Goal: Information Seeking & Learning: Learn about a topic

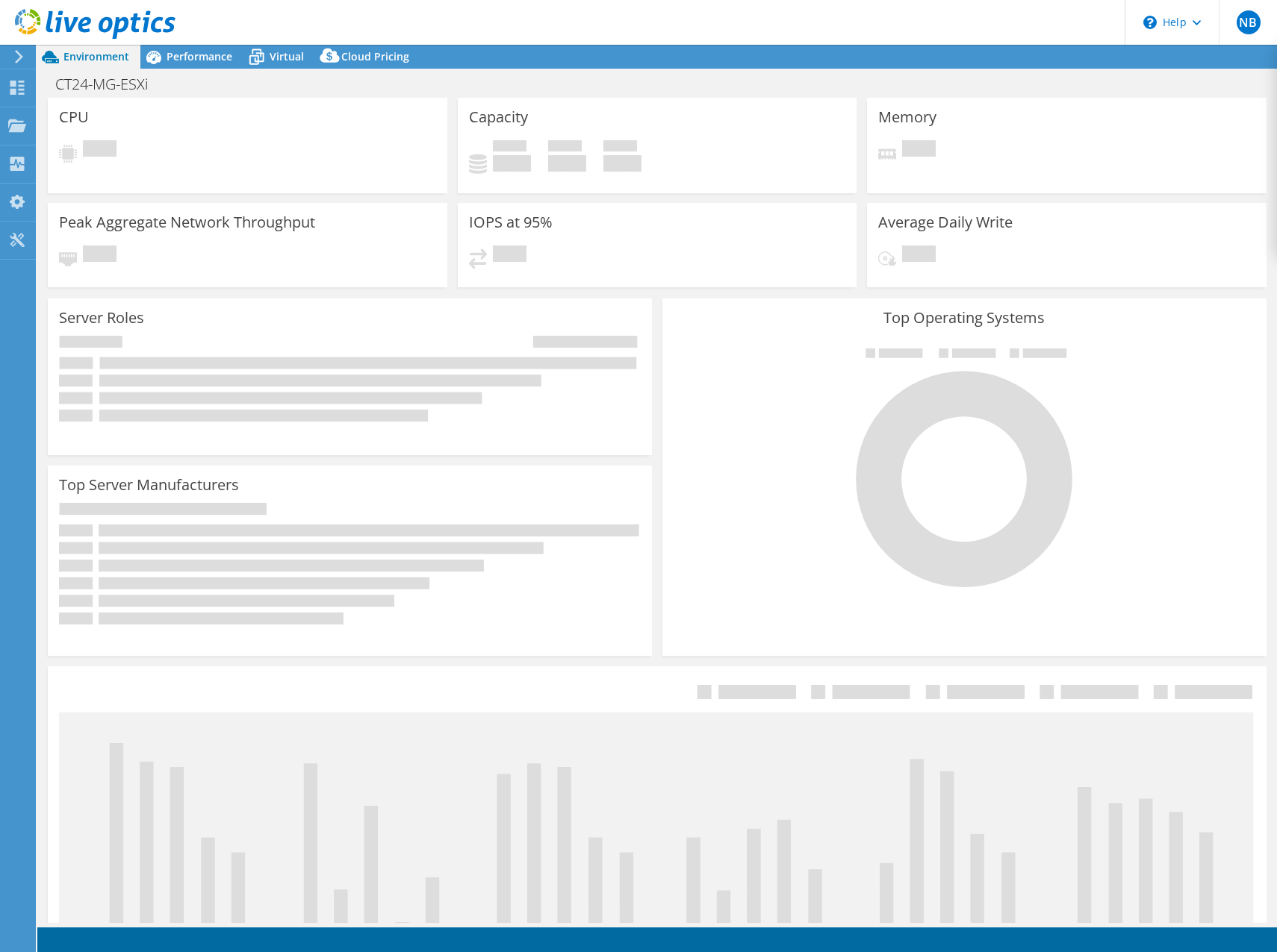
select select "USD"
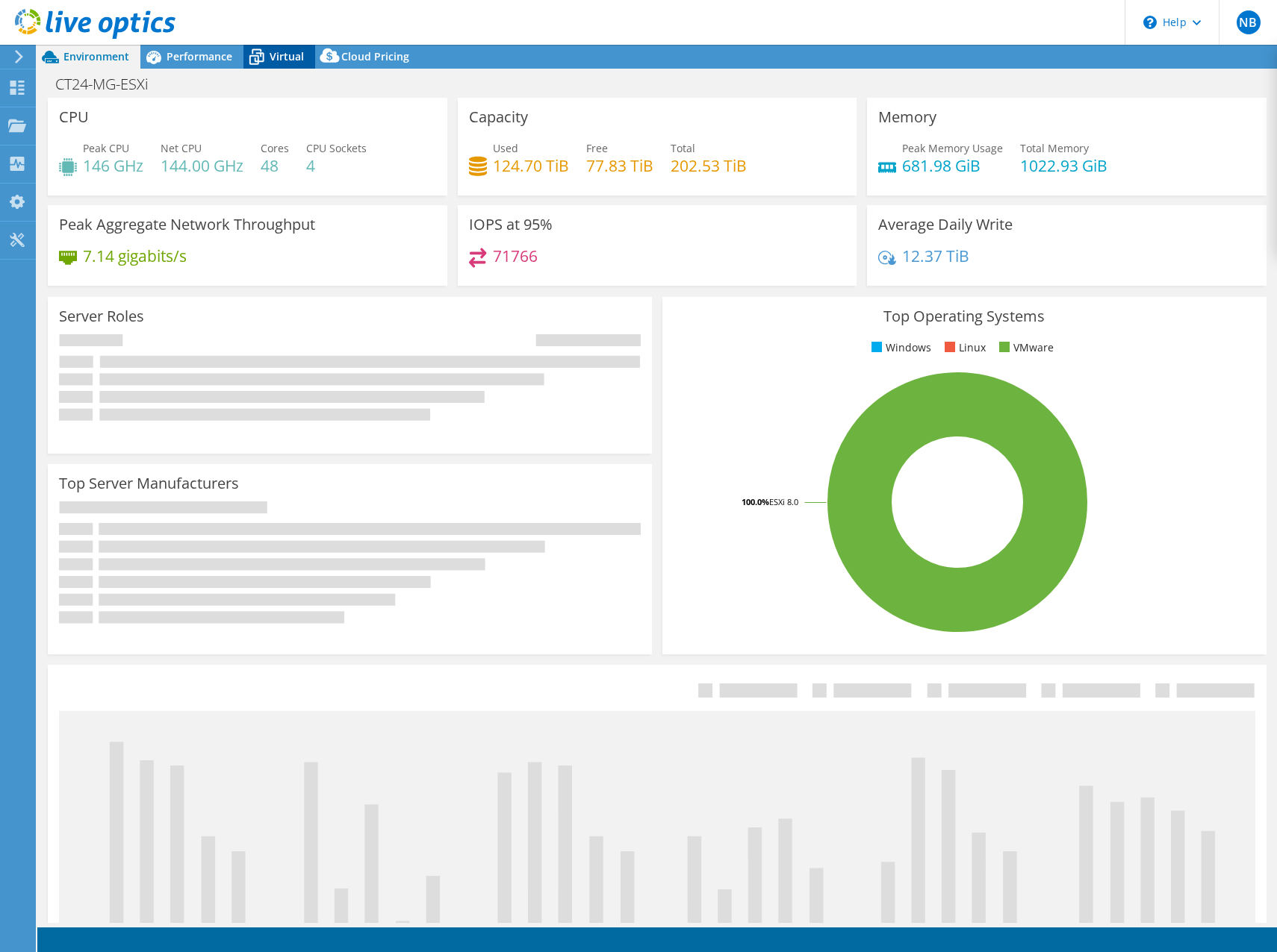
click at [193, 56] on span "Performance" at bounding box center [199, 56] width 66 height 15
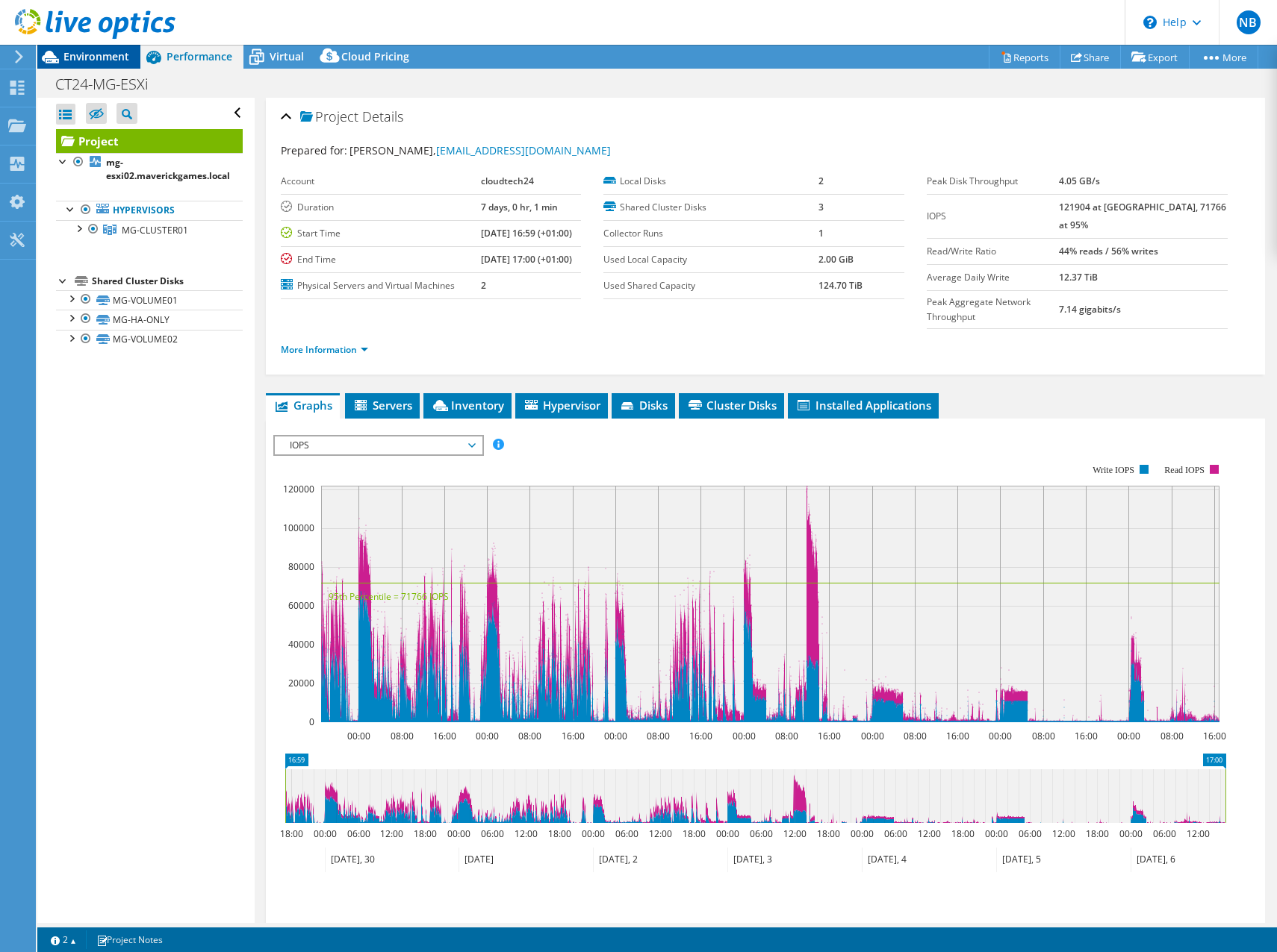
click at [101, 57] on span "Environment" at bounding box center [96, 56] width 66 height 15
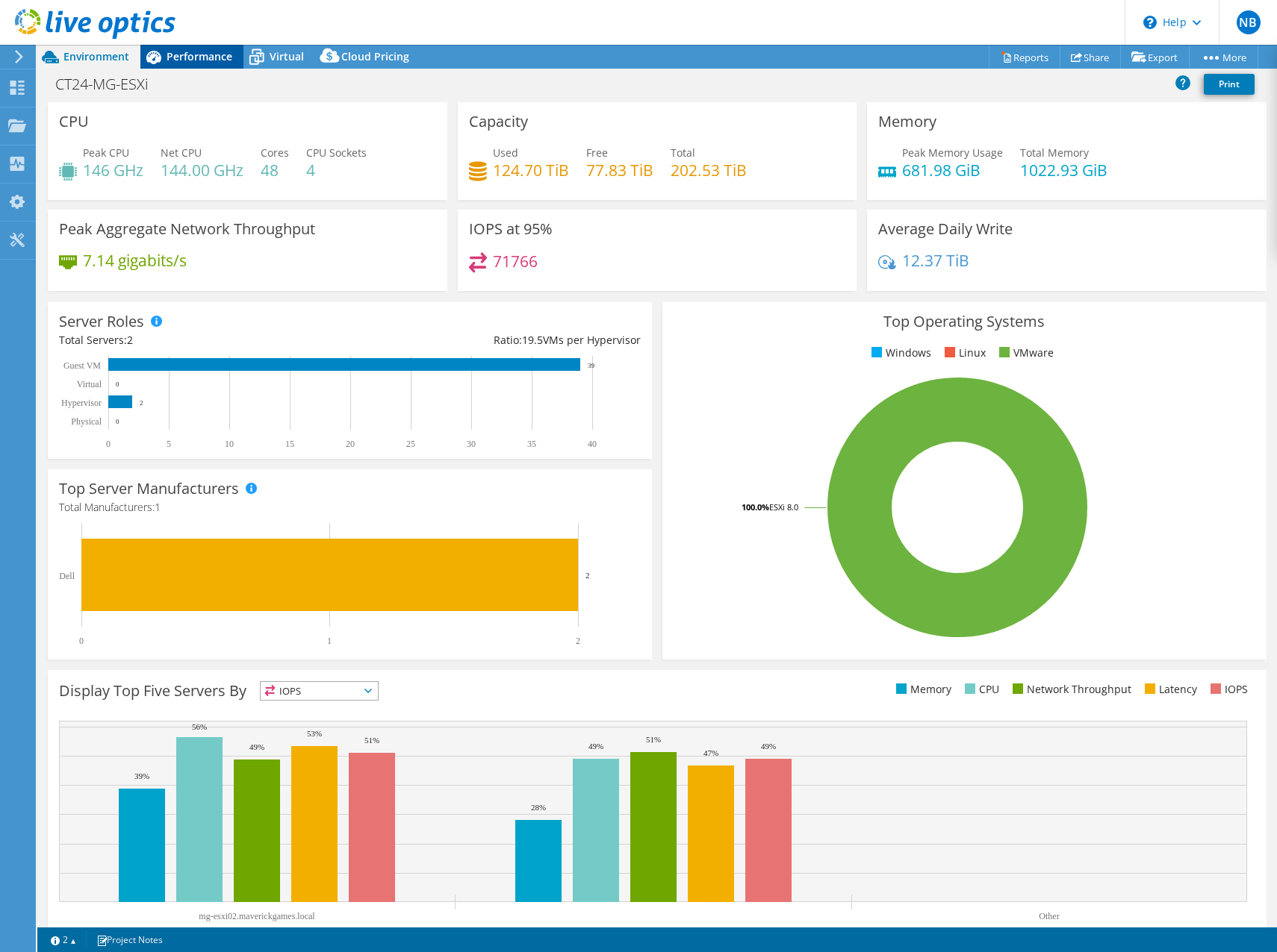
click at [204, 64] on div "Performance" at bounding box center [191, 57] width 103 height 24
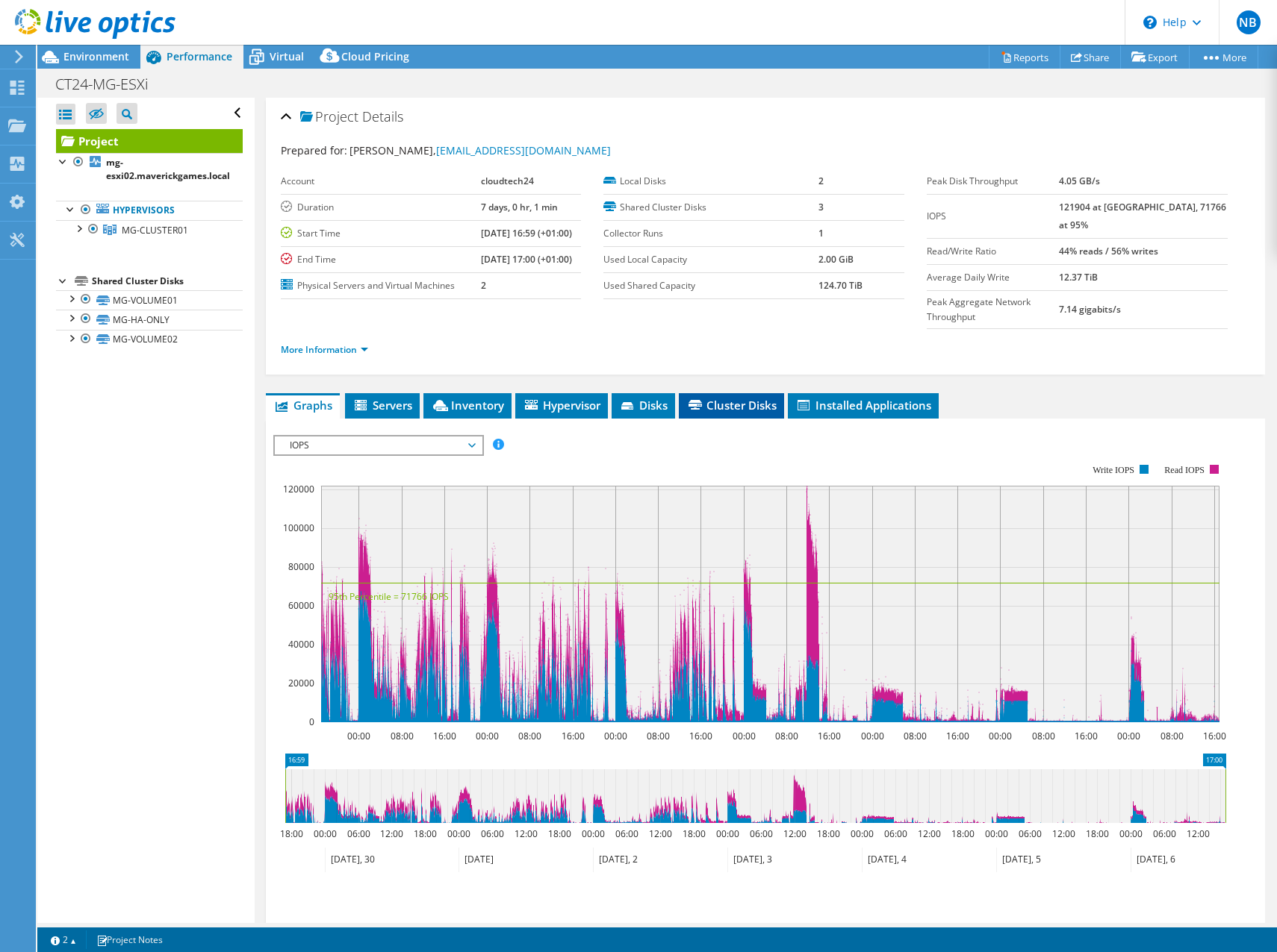
click at [694, 400] on icon at bounding box center [695, 405] width 14 height 10
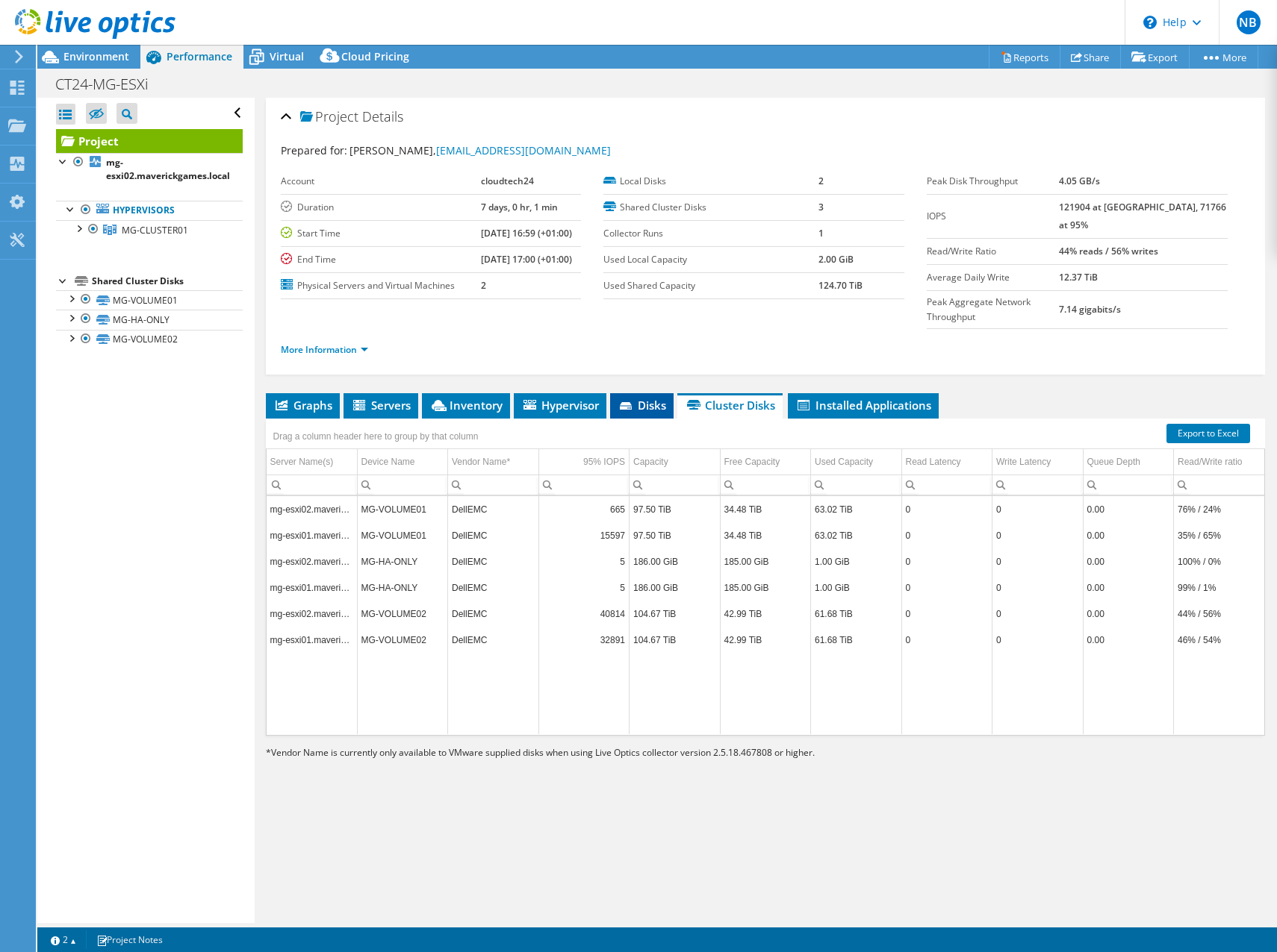
click at [668, 393] on li "Disks" at bounding box center [642, 406] width 64 height 25
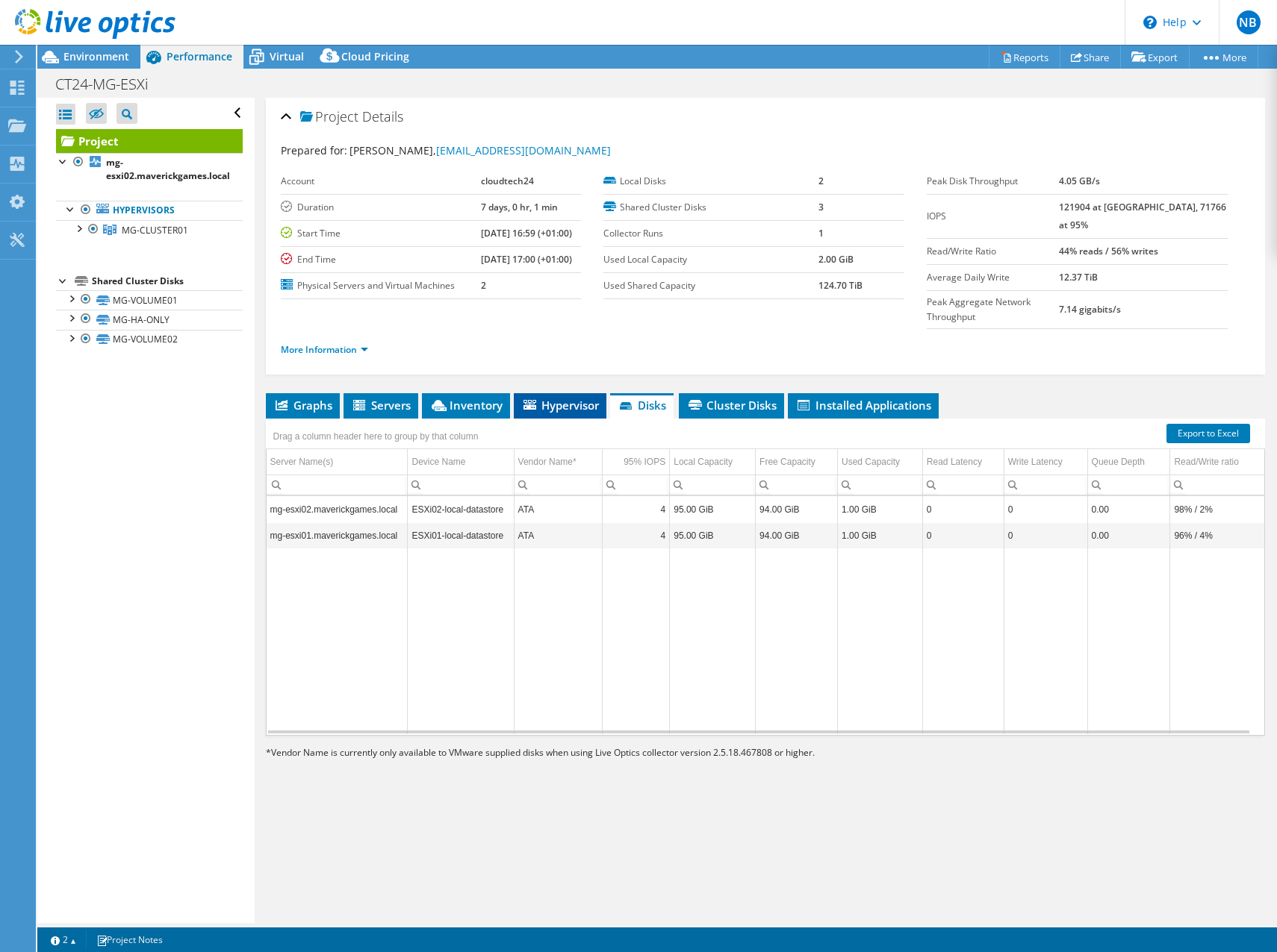
click at [545, 393] on li "Hypervisor" at bounding box center [560, 406] width 93 height 25
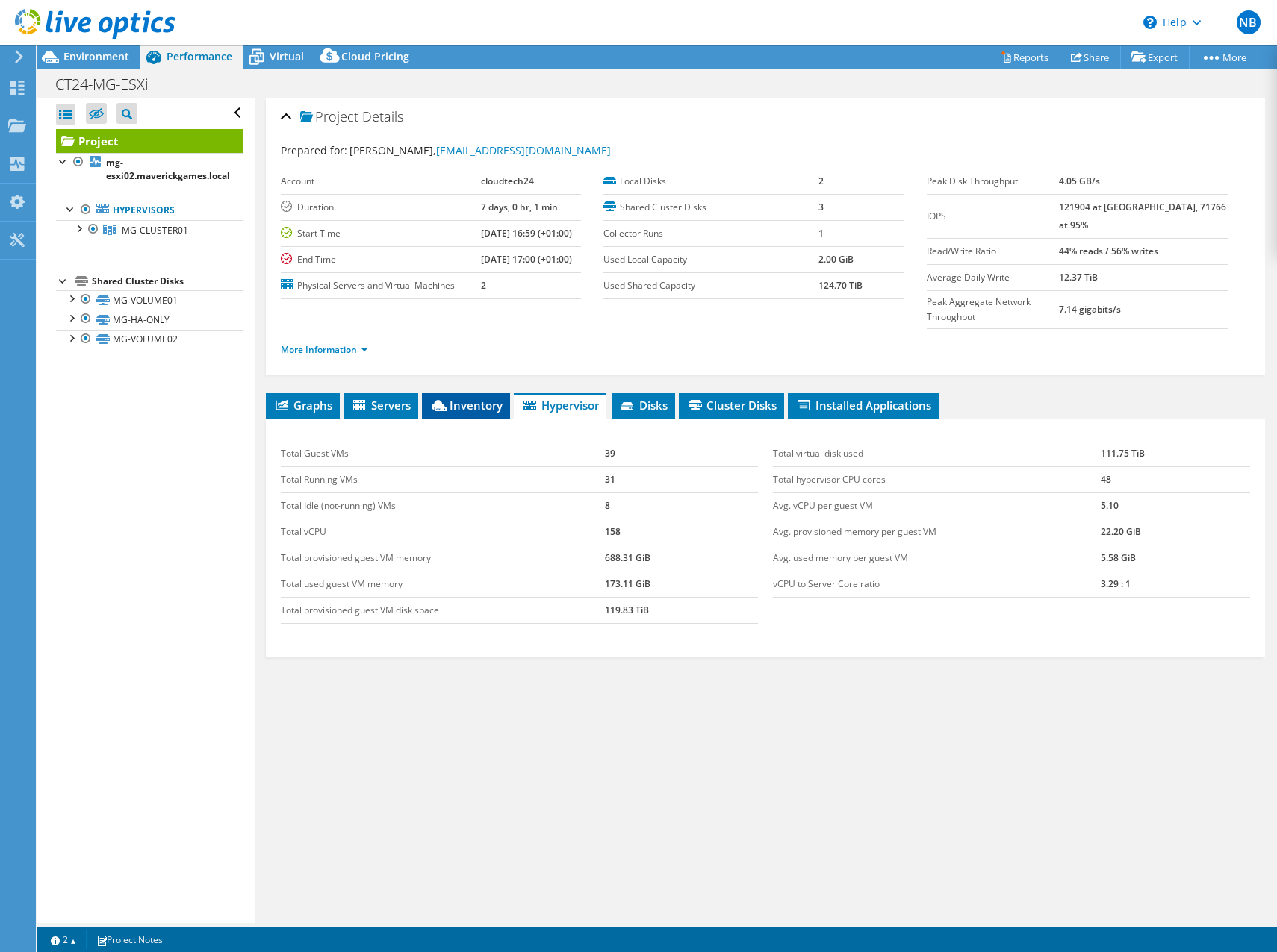
click at [475, 398] on span "Inventory" at bounding box center [466, 406] width 73 height 15
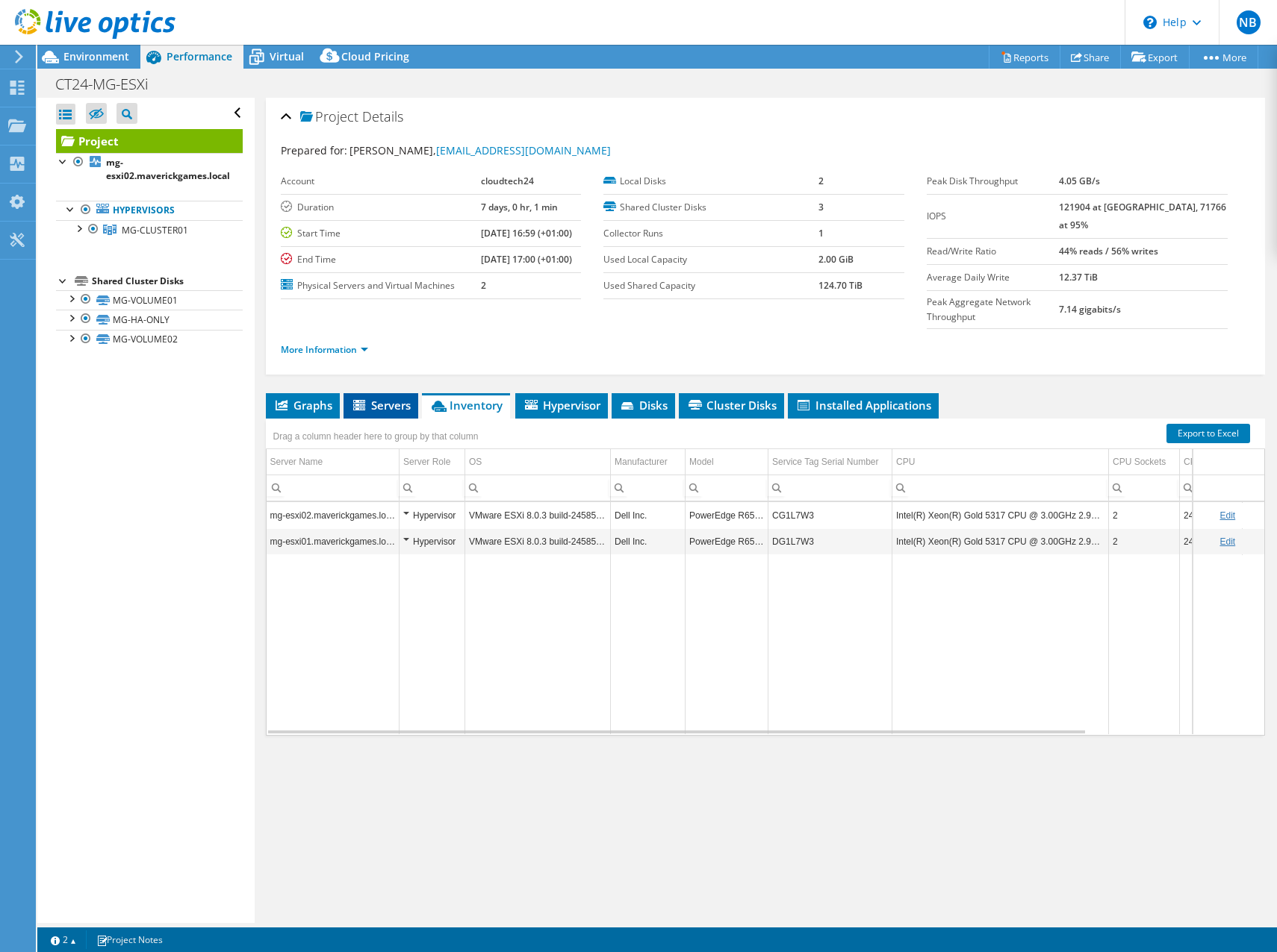
click at [367, 400] on icon at bounding box center [361, 406] width 15 height 13
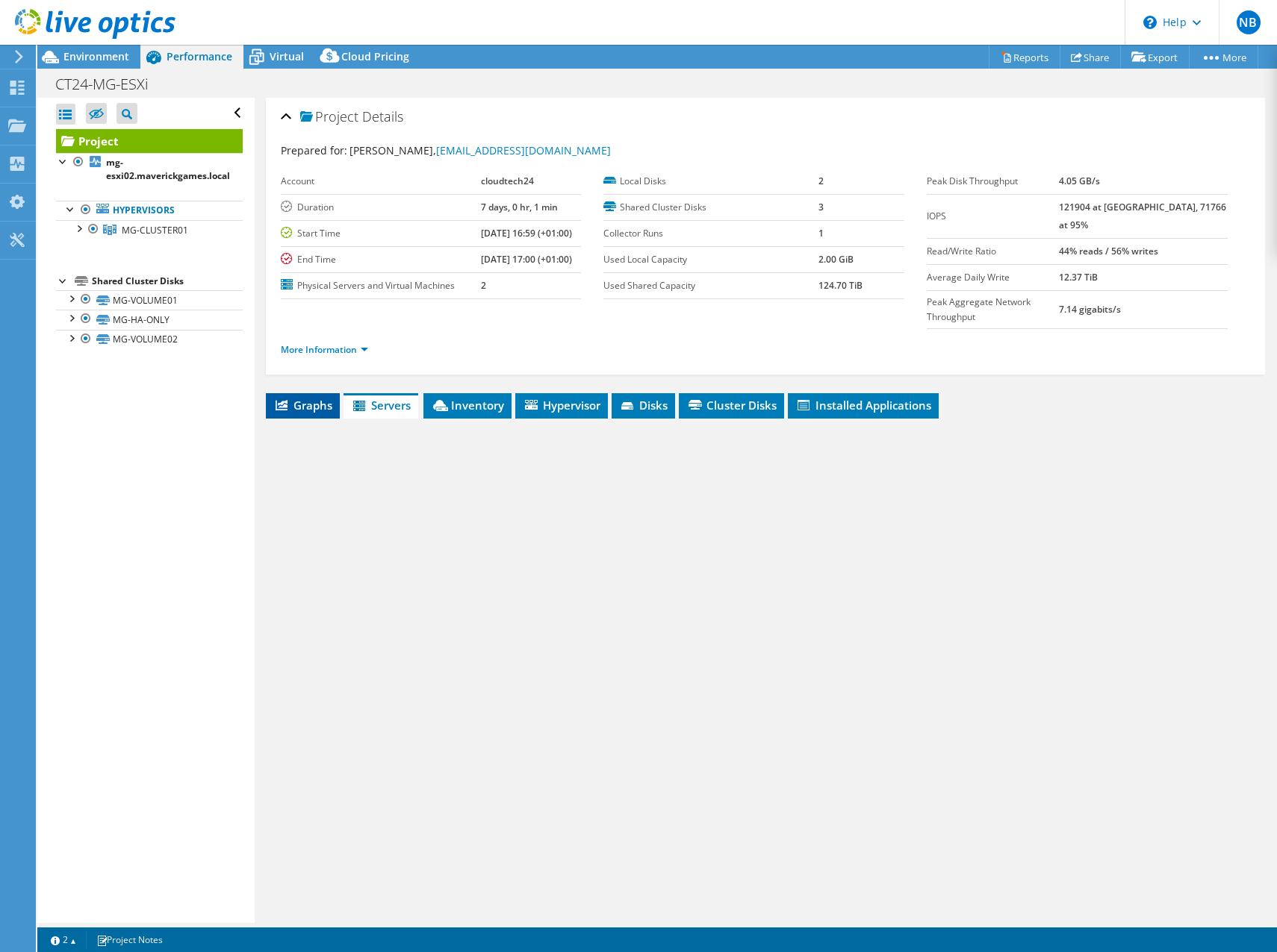
click at [327, 398] on span "Graphs" at bounding box center [302, 406] width 59 height 15
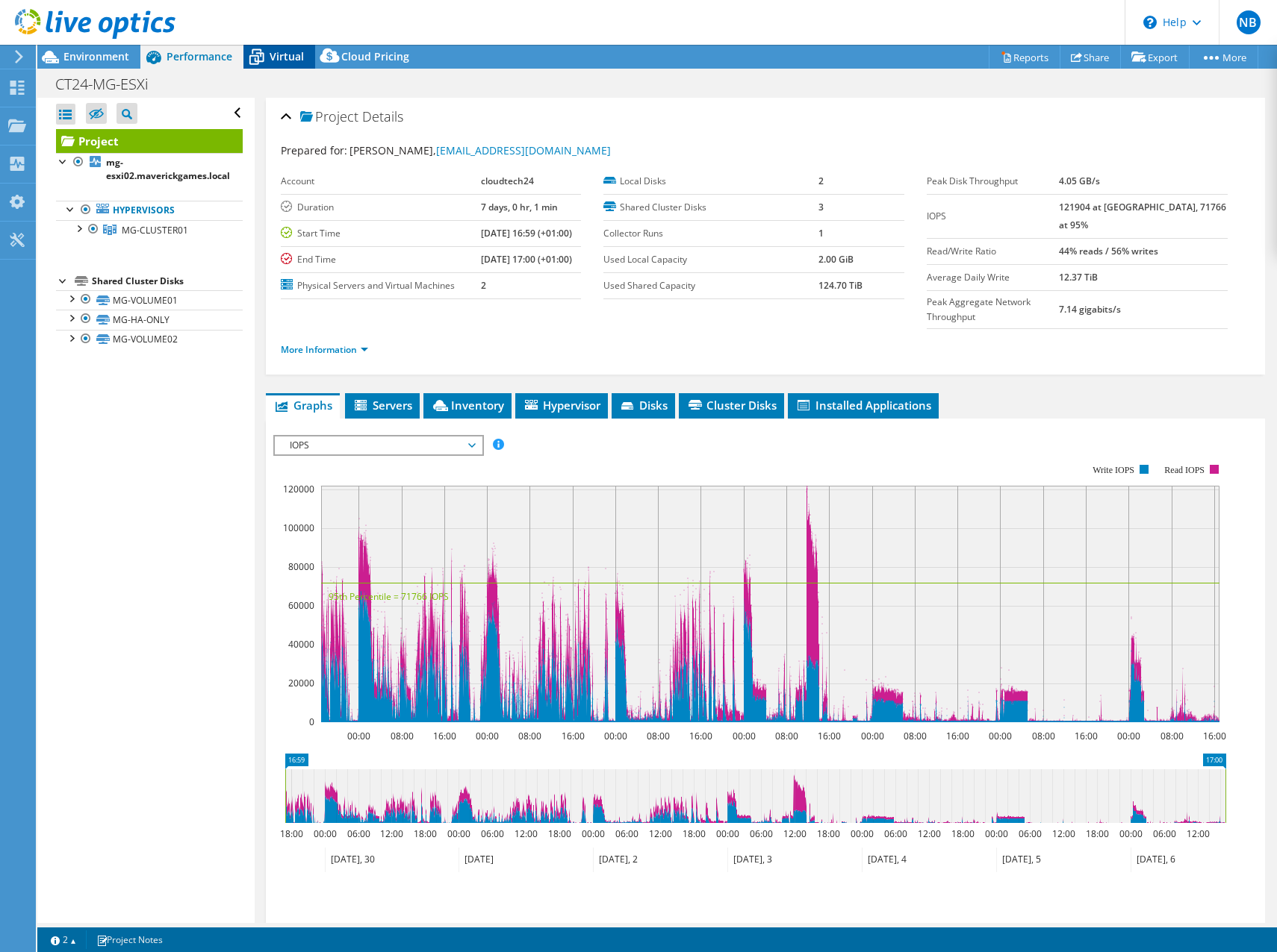
click at [268, 62] on icon at bounding box center [256, 57] width 26 height 26
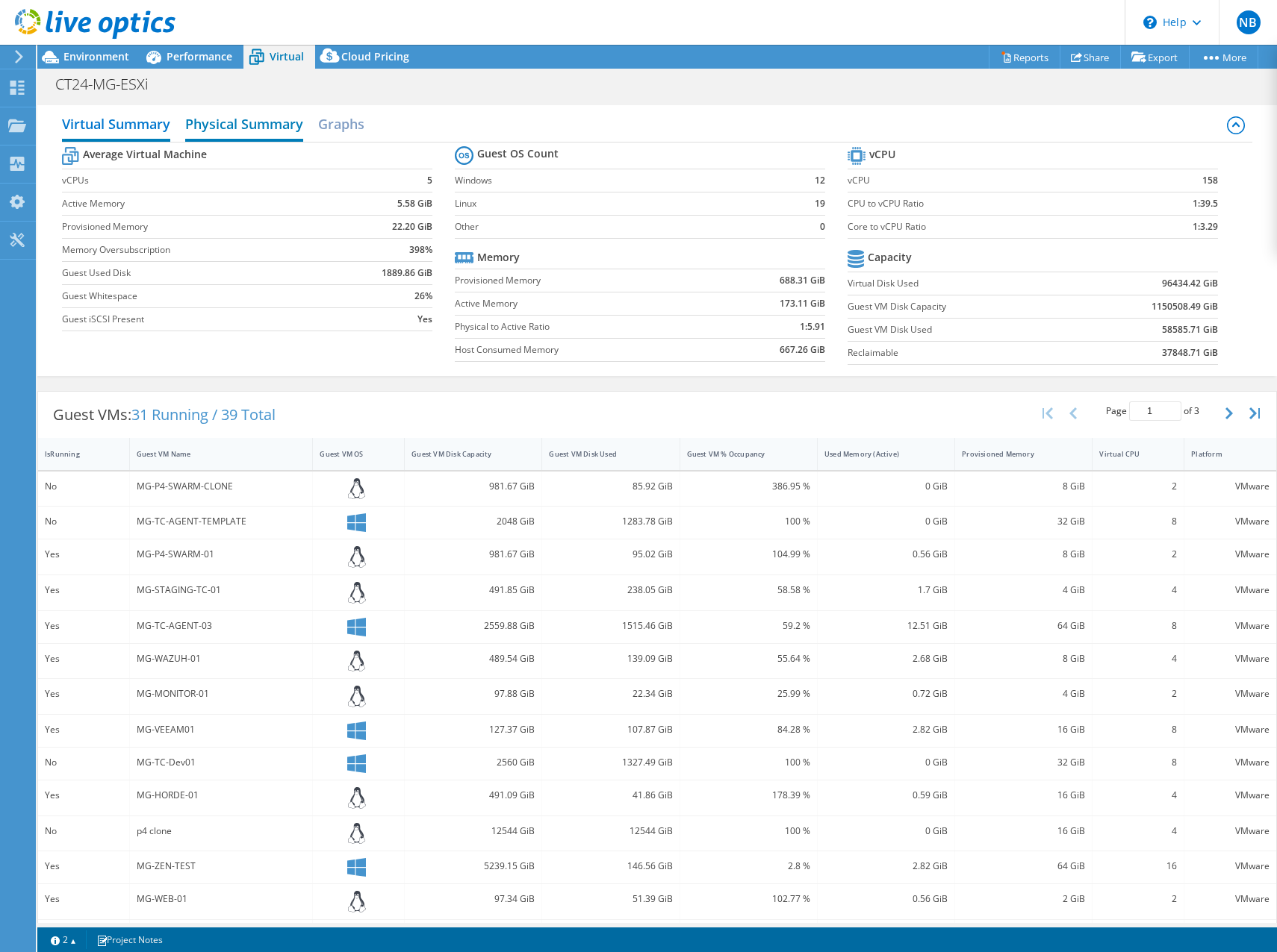
click at [239, 117] on h2 "Physical Summary" at bounding box center [244, 125] width 118 height 33
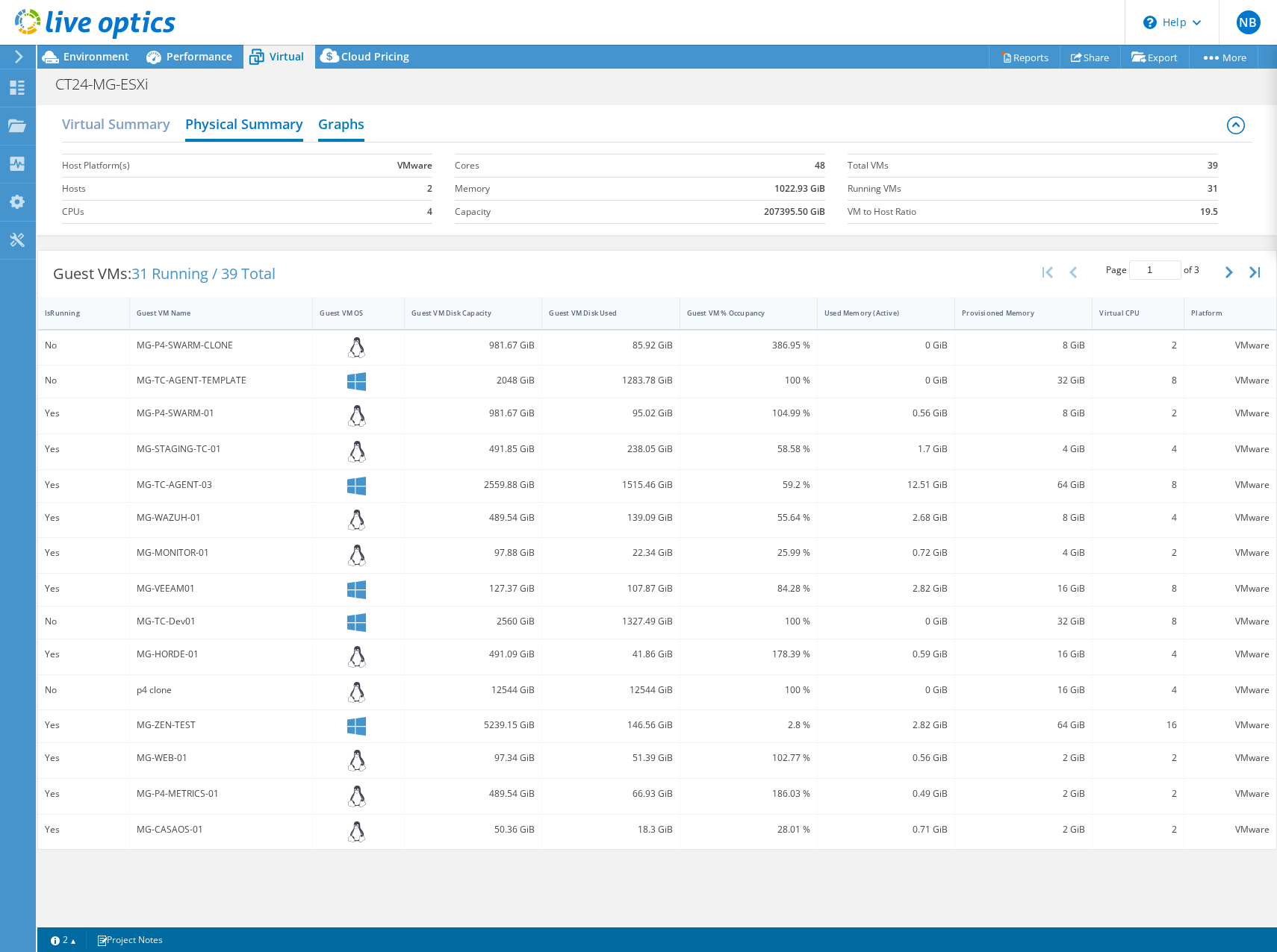
click at [358, 136] on h2 "Graphs" at bounding box center [341, 125] width 46 height 33
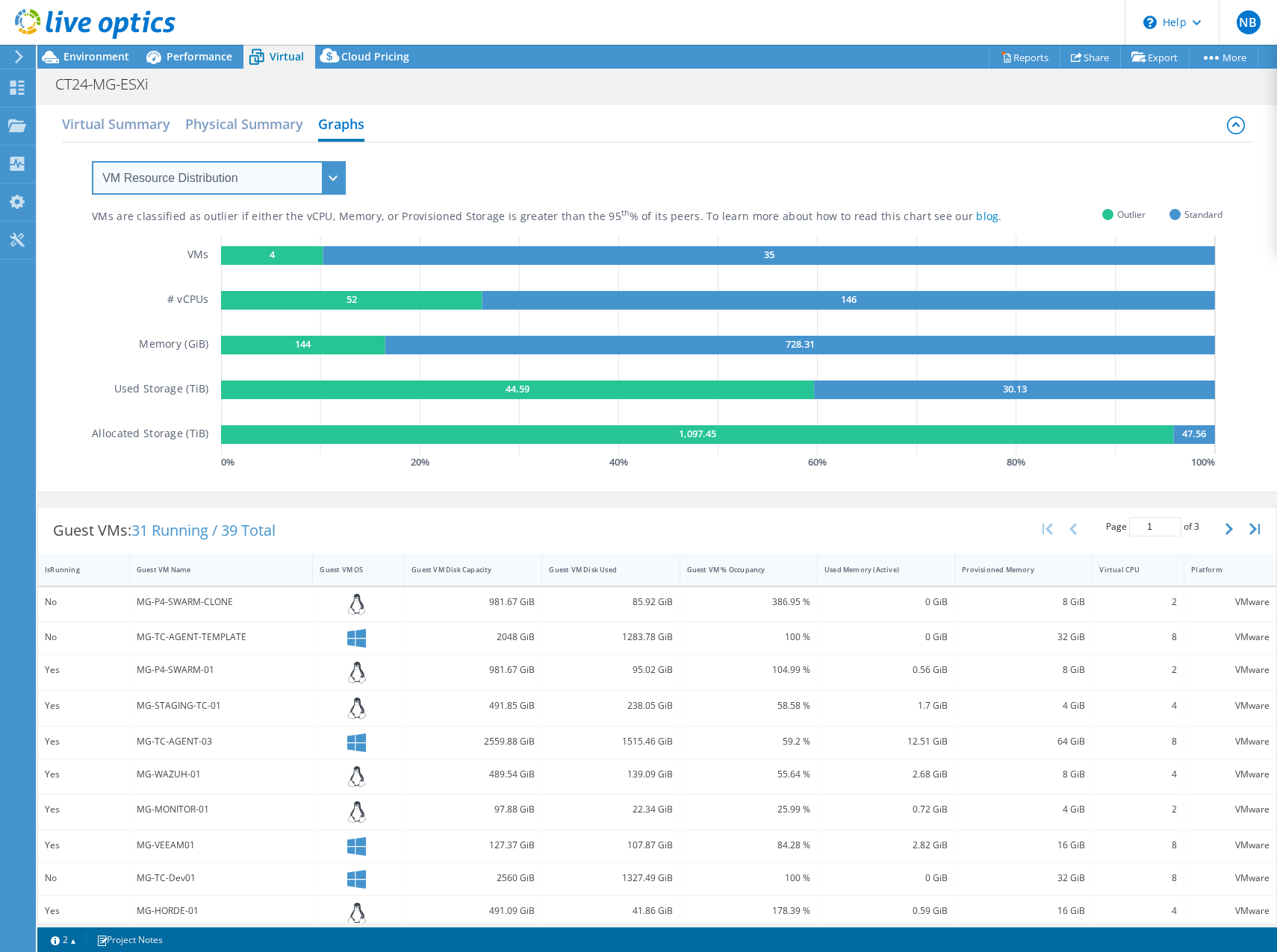
click at [269, 173] on select "VM Resource Distribution Provisioning Contrast Over Provisioning" at bounding box center [219, 178] width 254 height 34
click at [92, 161] on select "VM Resource Distribution Provisioning Contrast Over Provisioning" at bounding box center [219, 178] width 254 height 34
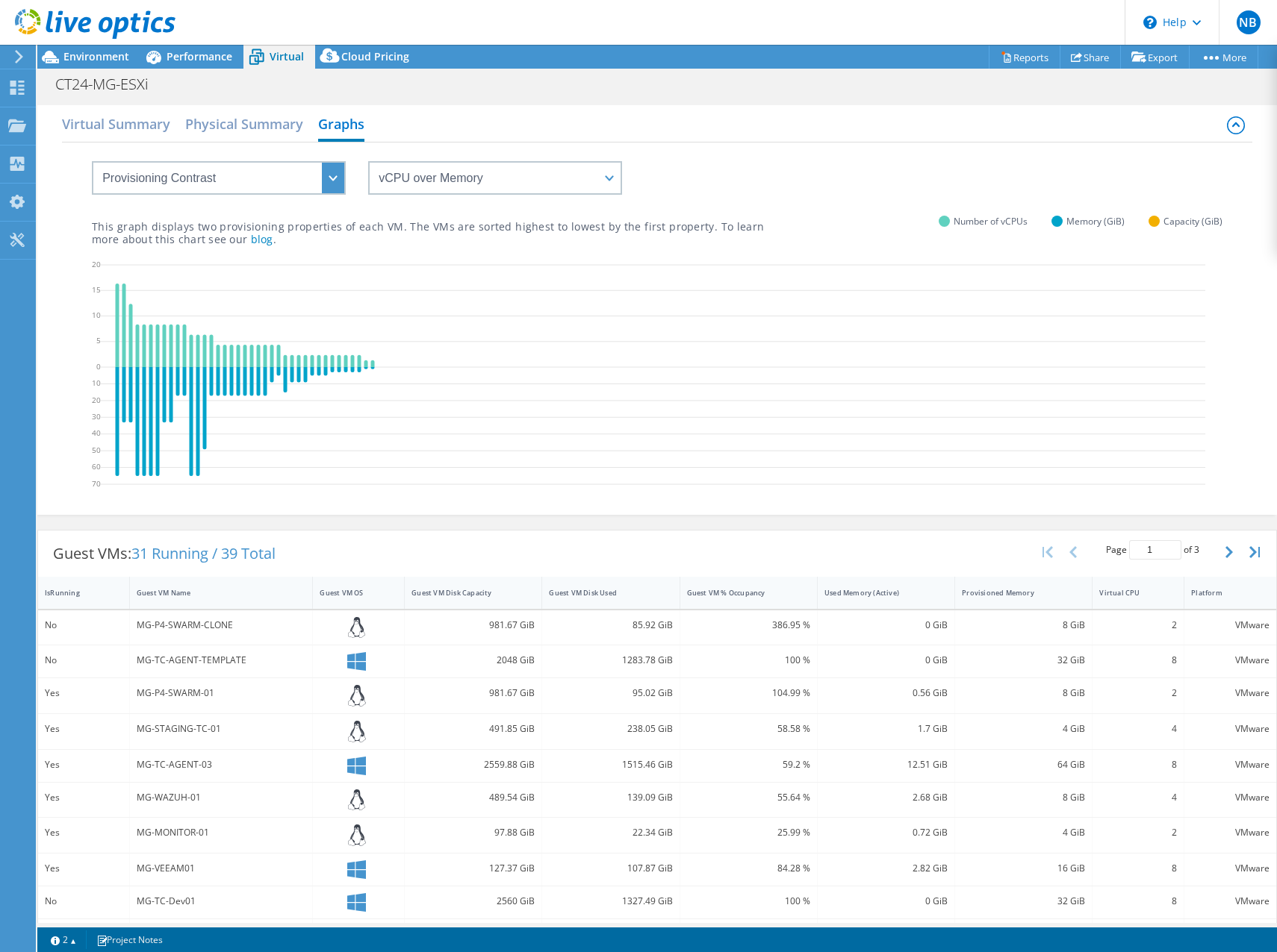
click at [270, 198] on div "This graph displays two provisioning properties of each VM. The VMs are sorted …" at bounding box center [657, 220] width 1131 height 51
click at [271, 193] on select "VM Resource Distribution Provisioning Contrast Over Provisioning" at bounding box center [219, 178] width 254 height 34
select select "Over Provisioning"
click at [92, 161] on select "VM Resource Distribution Provisioning Contrast Over Provisioning" at bounding box center [219, 178] width 254 height 34
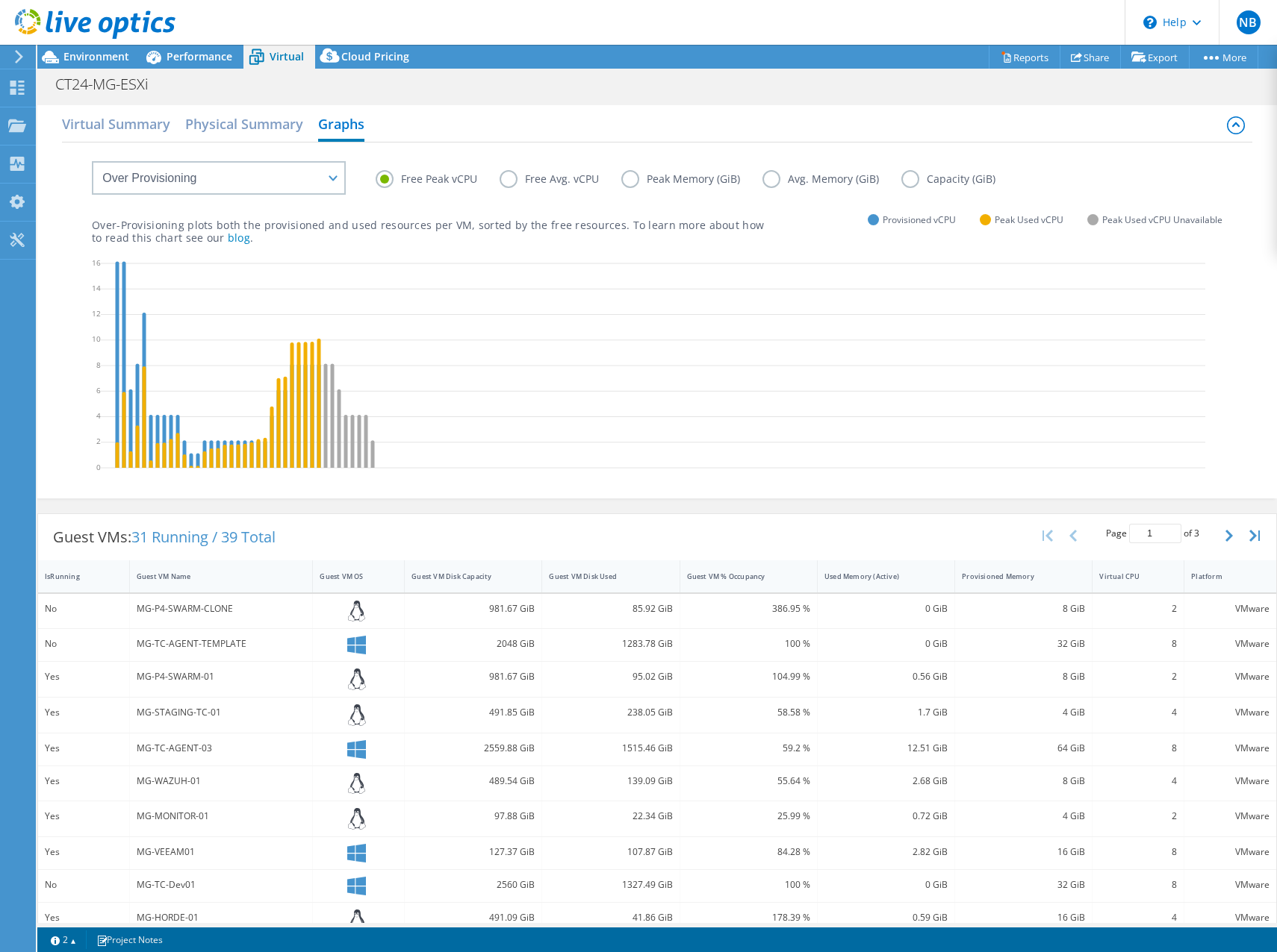
click at [518, 182] on label "Free Avg. vCPU" at bounding box center [560, 178] width 122 height 18
click at [0, 0] on input "Free Avg. vCPU" at bounding box center [0, 0] width 0 height 0
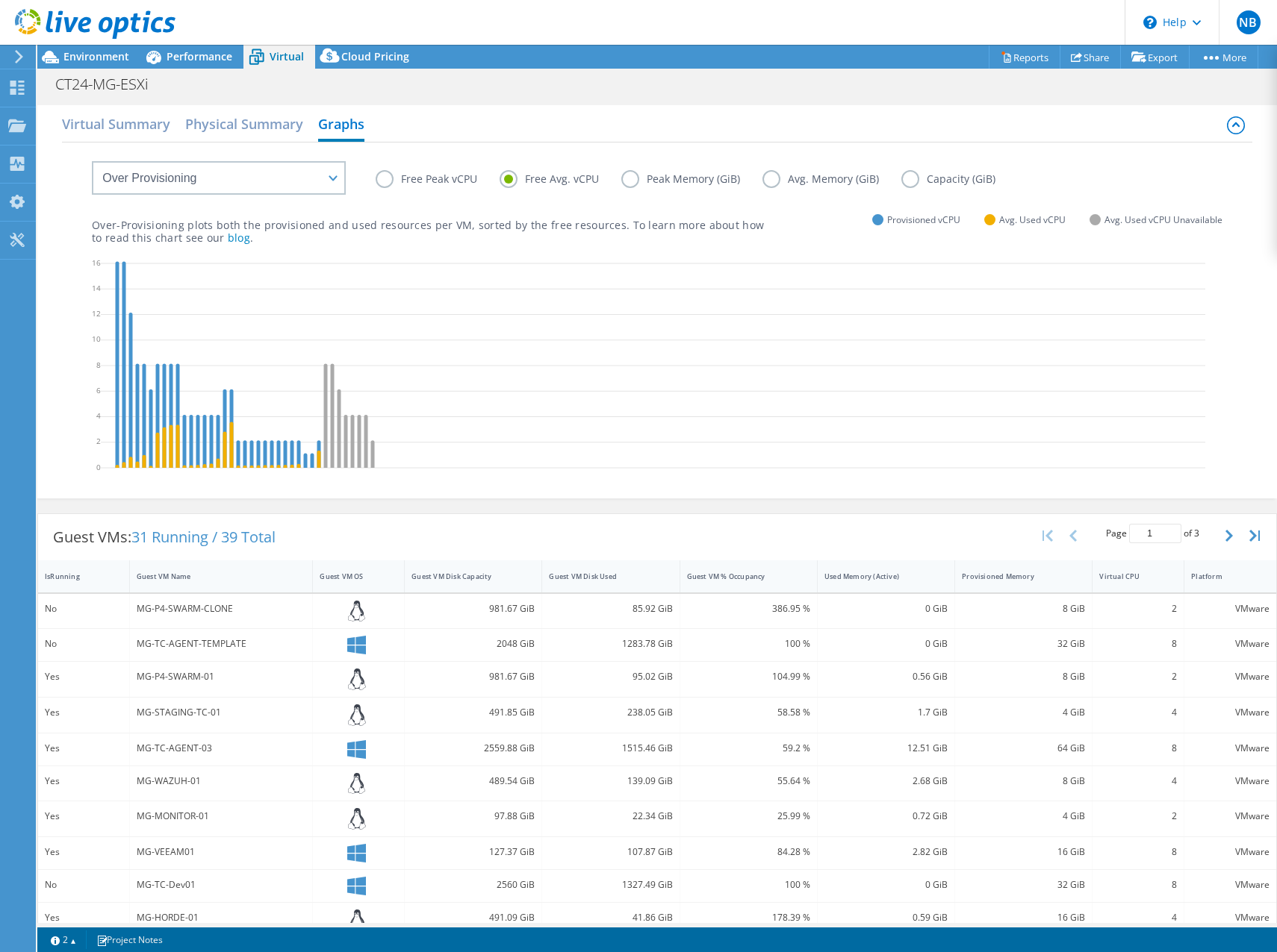
click at [670, 180] on label "Peak Memory (GiB)" at bounding box center [691, 178] width 141 height 18
click at [0, 0] on input "Peak Memory (GiB)" at bounding box center [0, 0] width 0 height 0
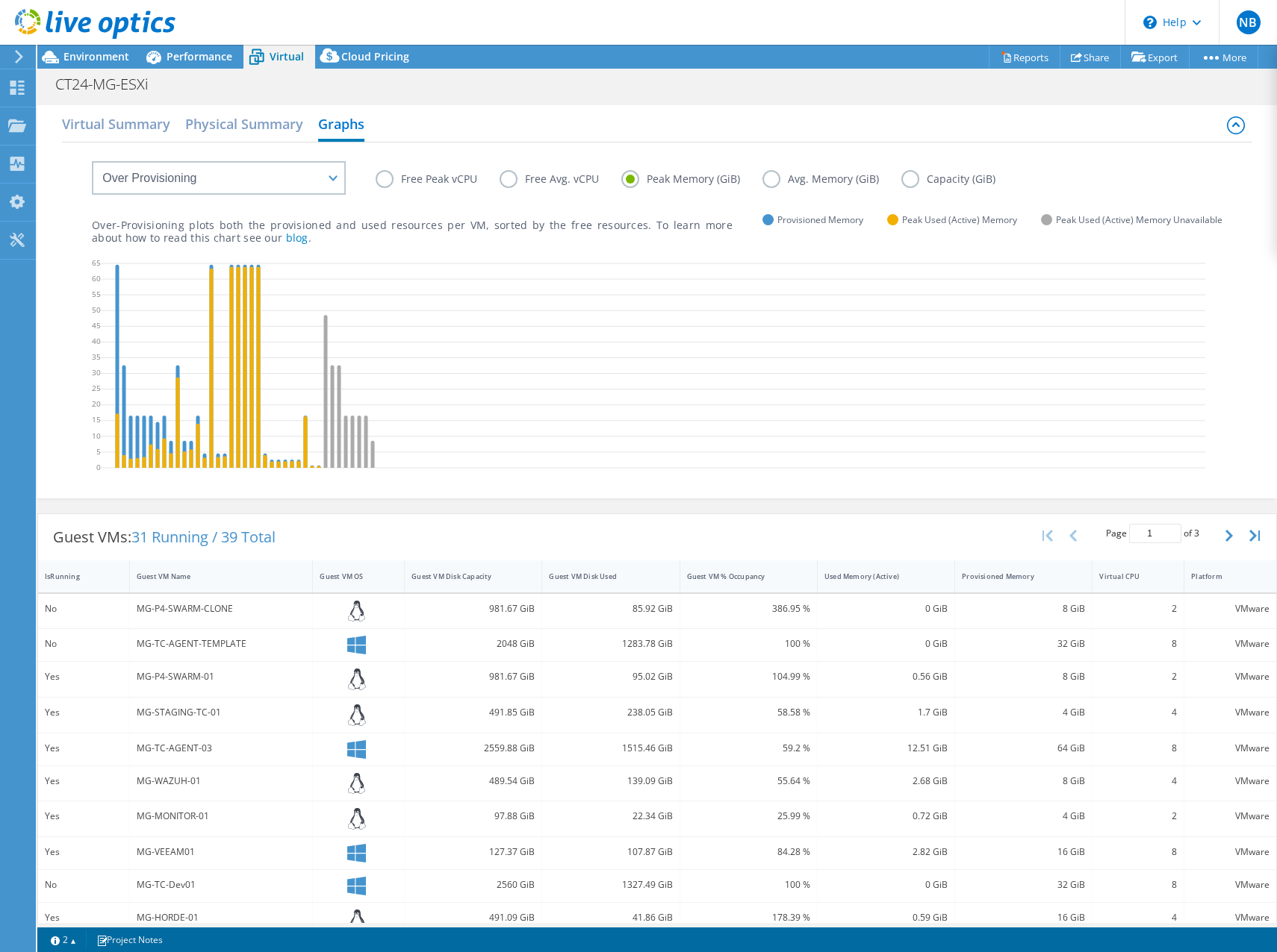
click at [817, 176] on label "Avg. Memory (GiB)" at bounding box center [831, 178] width 139 height 18
click at [0, 0] on input "Avg. Memory (GiB)" at bounding box center [0, 0] width 0 height 0
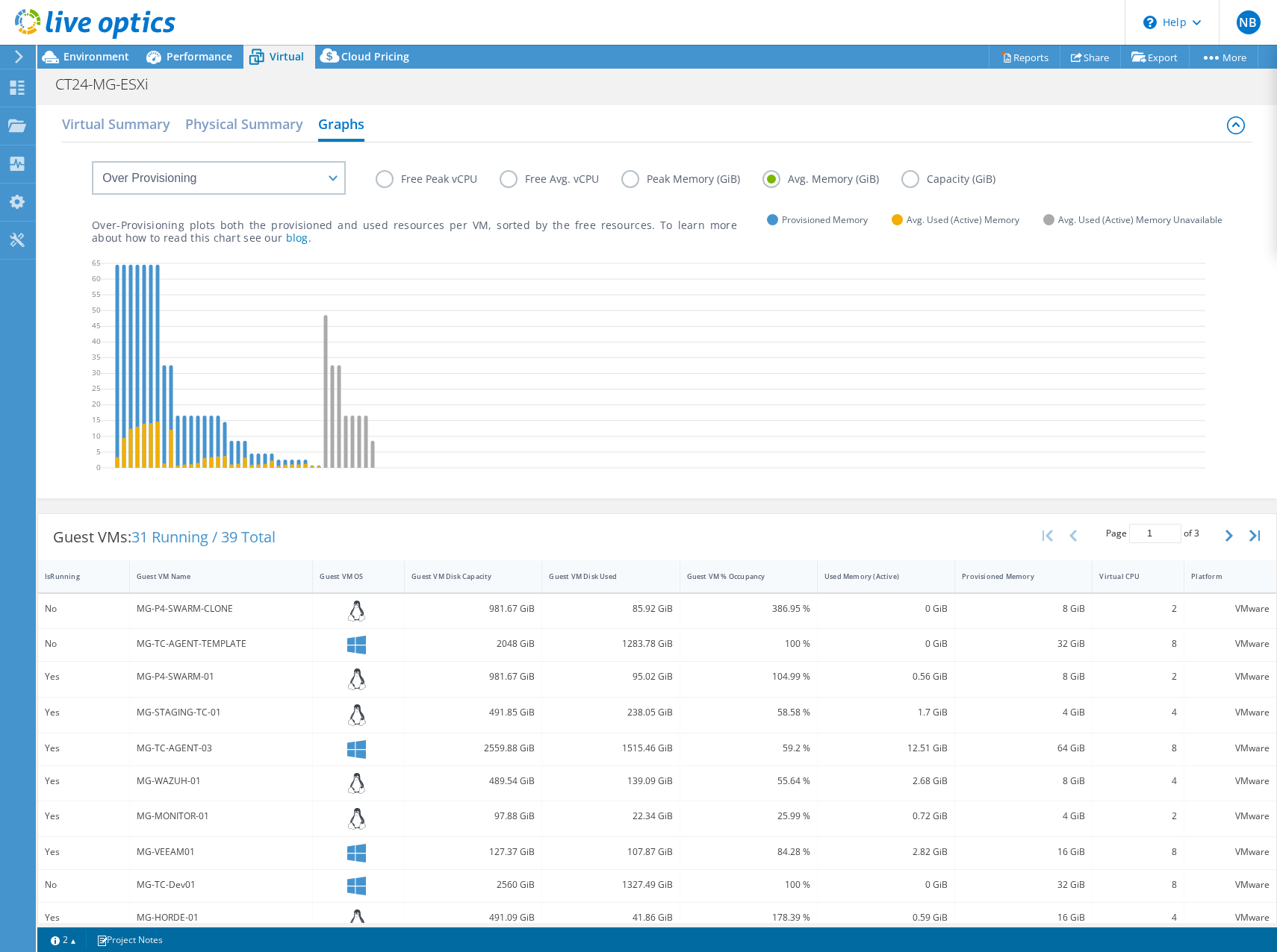
click at [917, 184] on label "Capacity (GiB)" at bounding box center [959, 178] width 116 height 18
click at [0, 0] on input "Capacity (GiB)" at bounding box center [0, 0] width 0 height 0
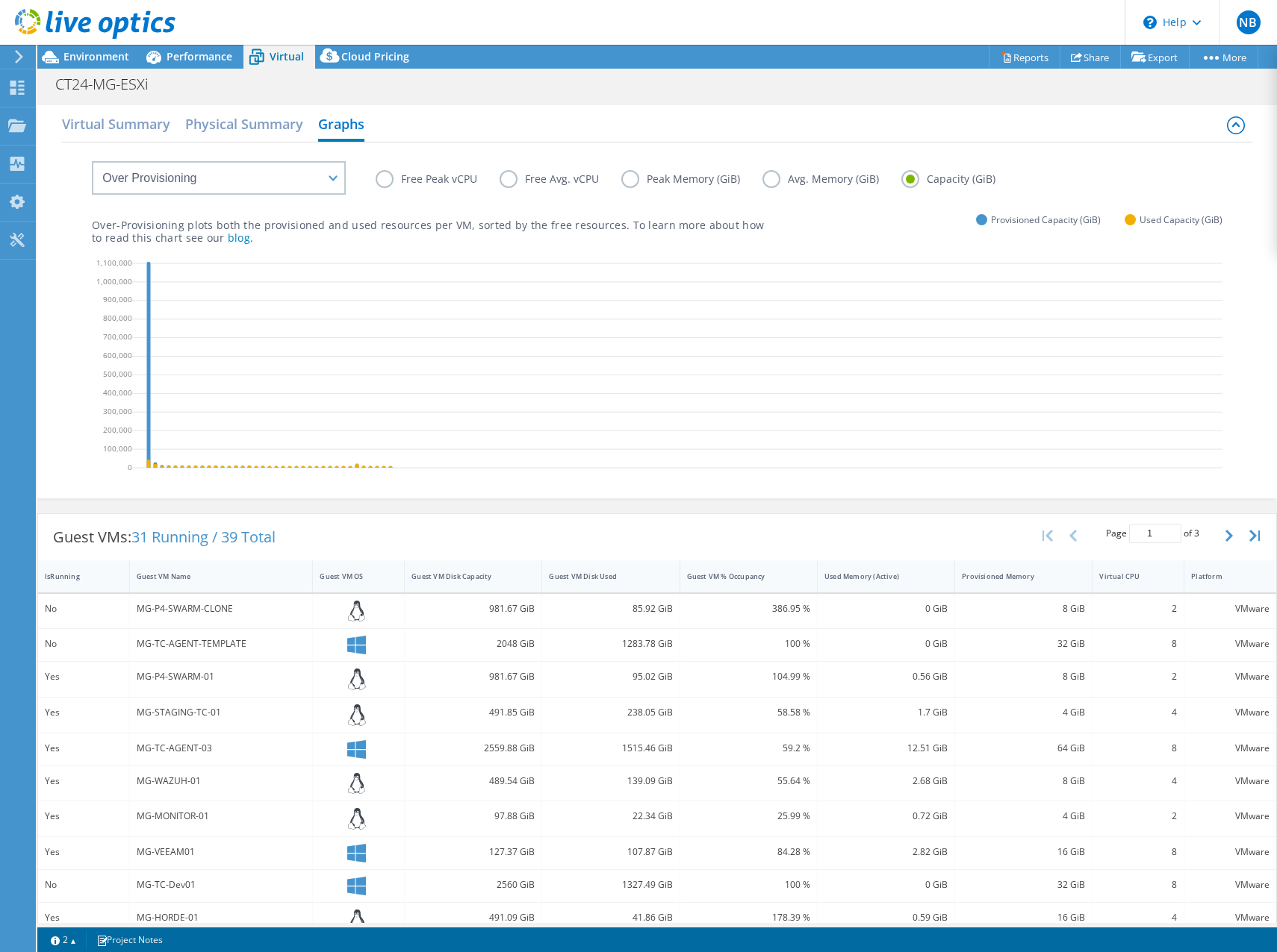
click at [412, 181] on label "Free Peak vCPU" at bounding box center [438, 178] width 124 height 18
click at [0, 0] on input "Free Peak vCPU" at bounding box center [0, 0] width 0 height 0
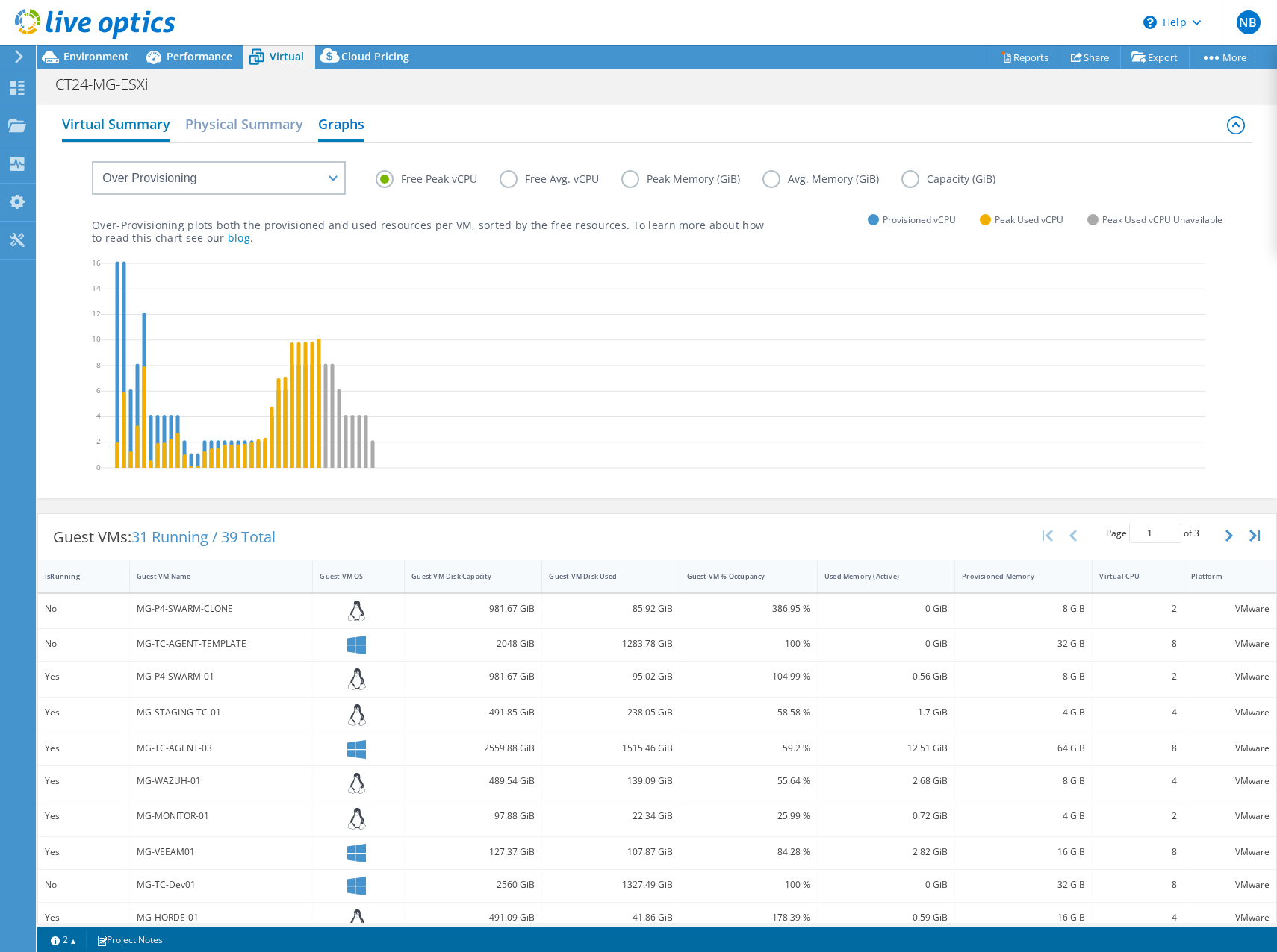
click at [101, 129] on h2 "Virtual Summary" at bounding box center [116, 125] width 108 height 33
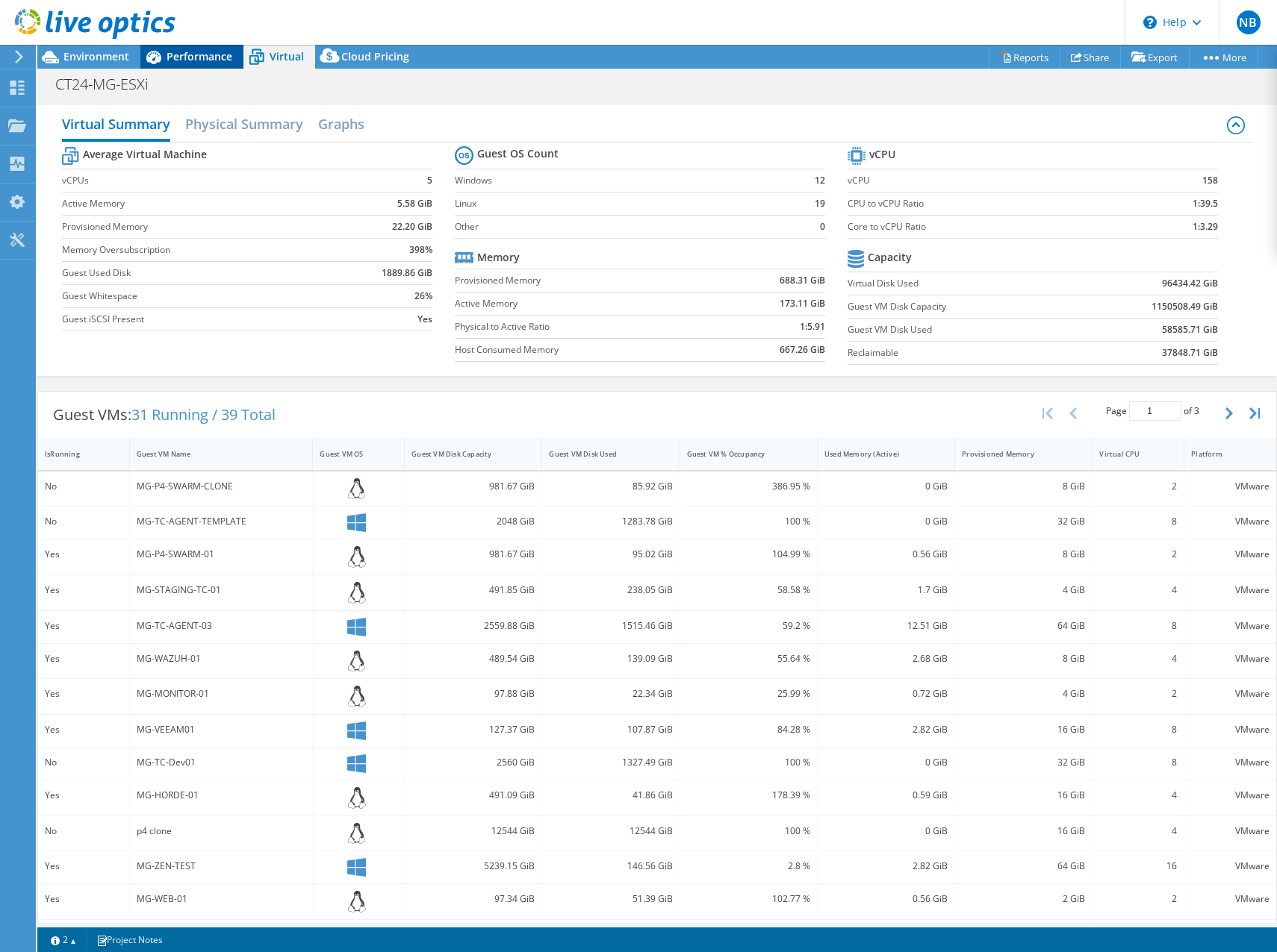
click at [182, 57] on span "Performance" at bounding box center [199, 56] width 66 height 15
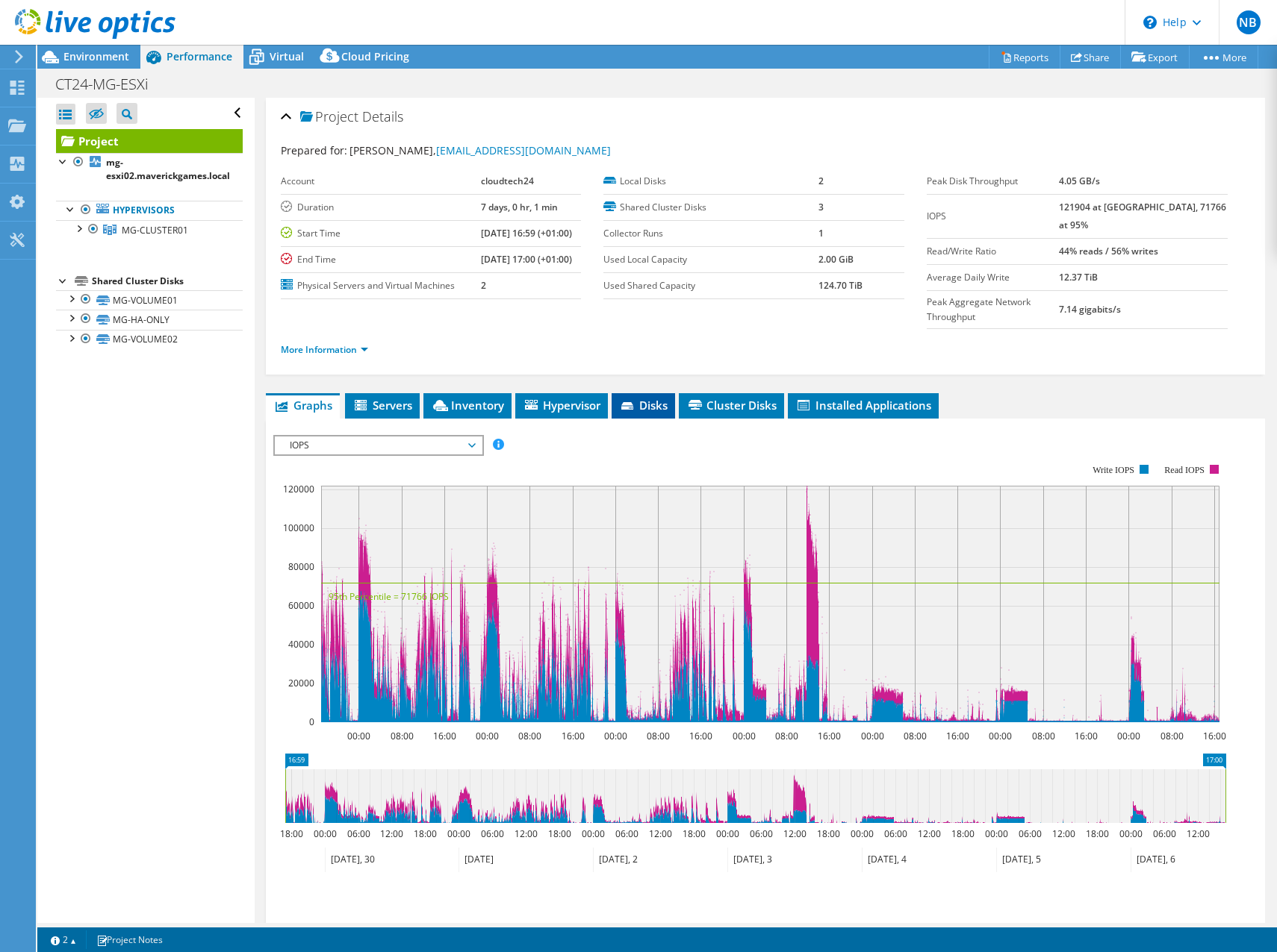
click at [664, 398] on span "Disks" at bounding box center [643, 406] width 48 height 15
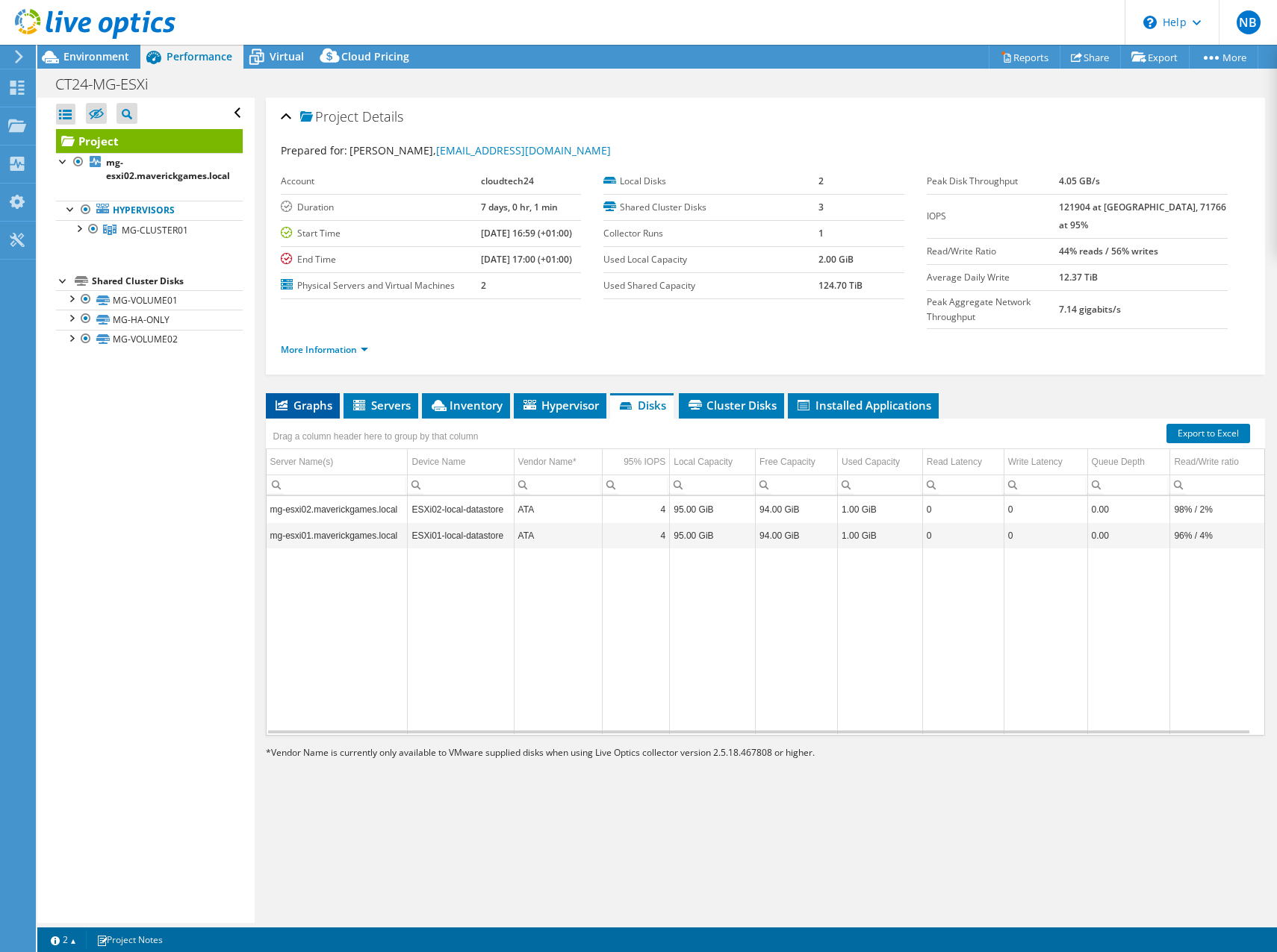
click at [296, 398] on span "Graphs" at bounding box center [302, 406] width 59 height 15
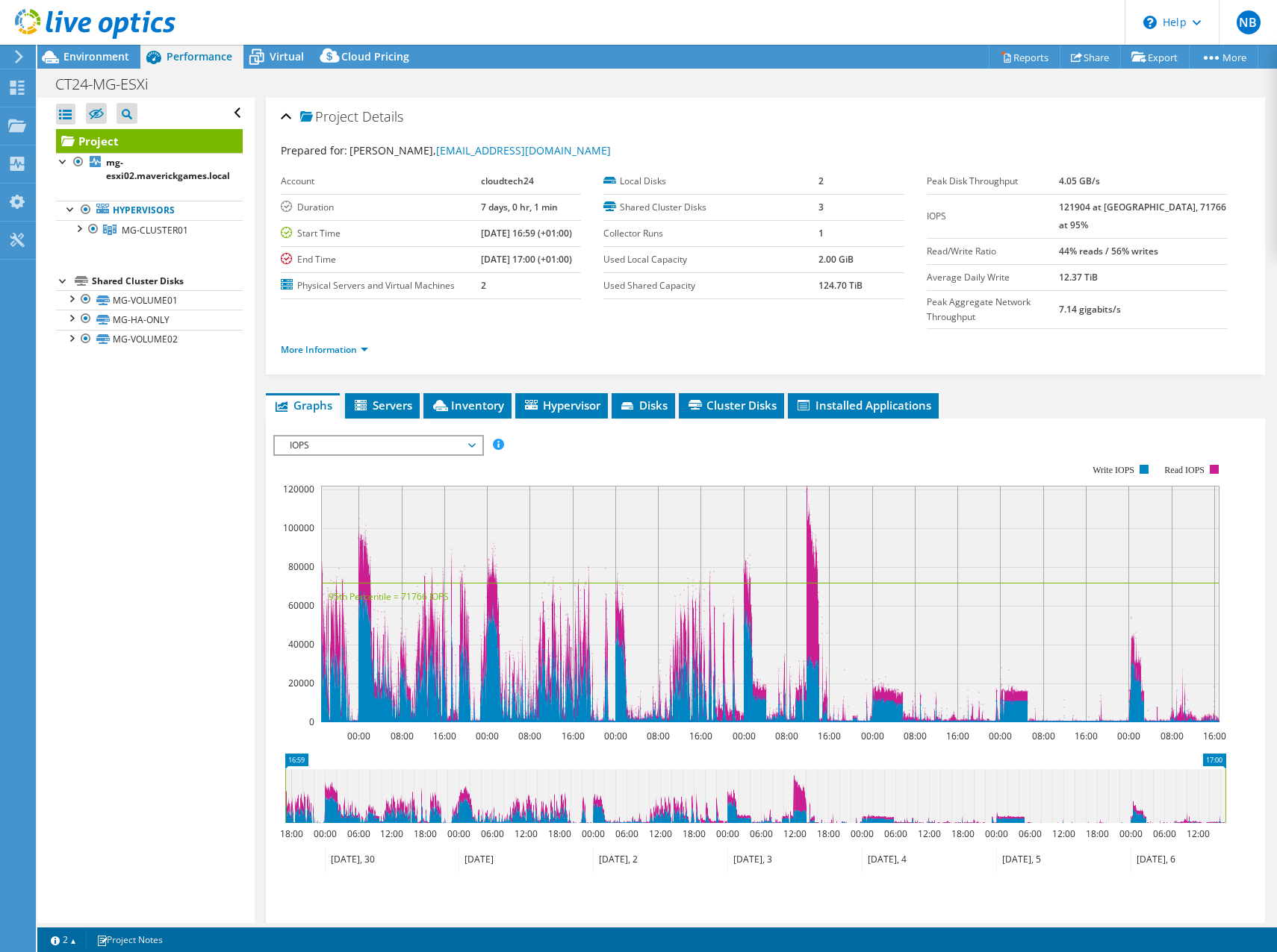
click at [334, 437] on span "IOPS" at bounding box center [378, 445] width 192 height 18
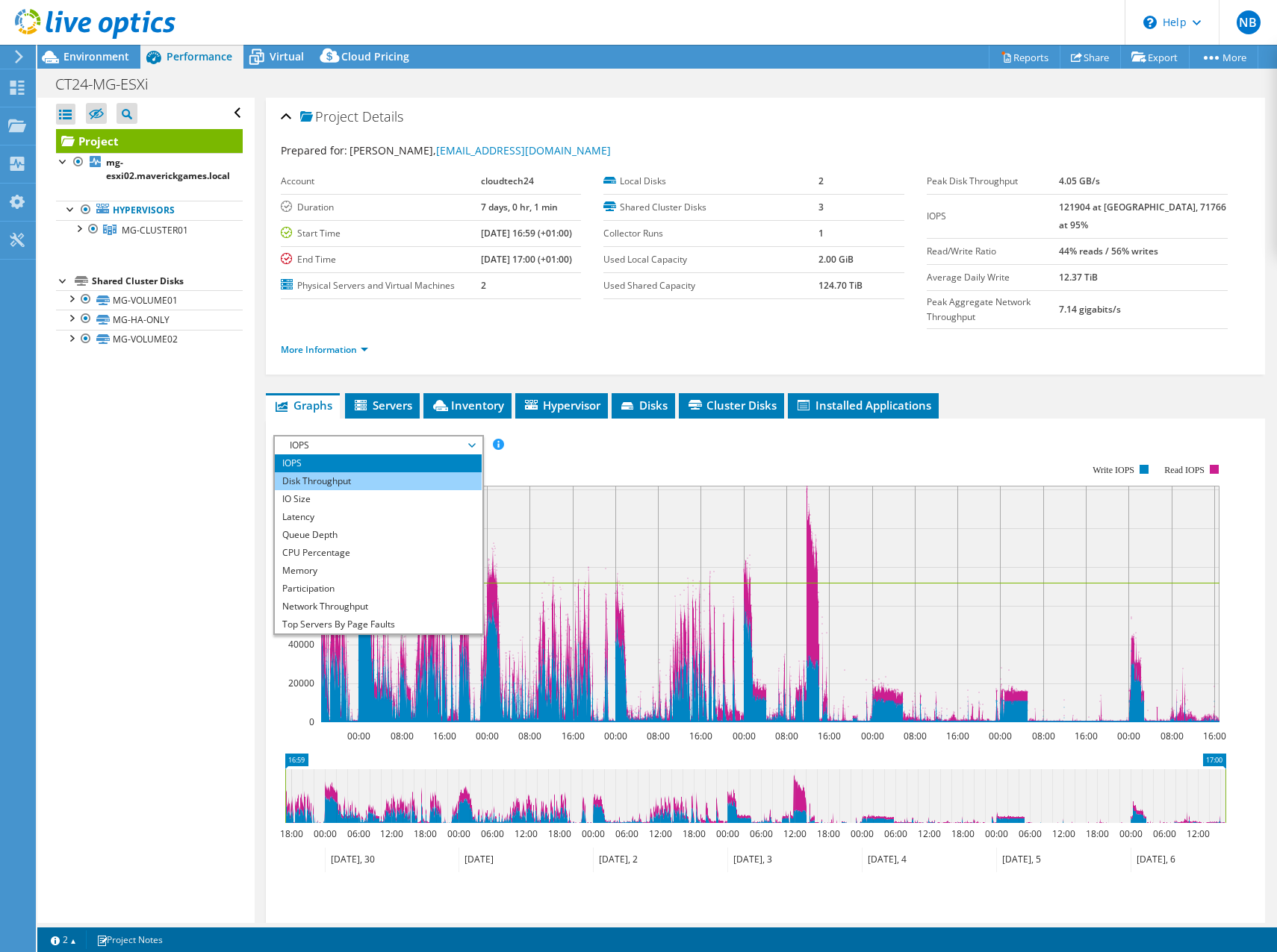
click at [343, 472] on li "Disk Throughput" at bounding box center [378, 481] width 207 height 18
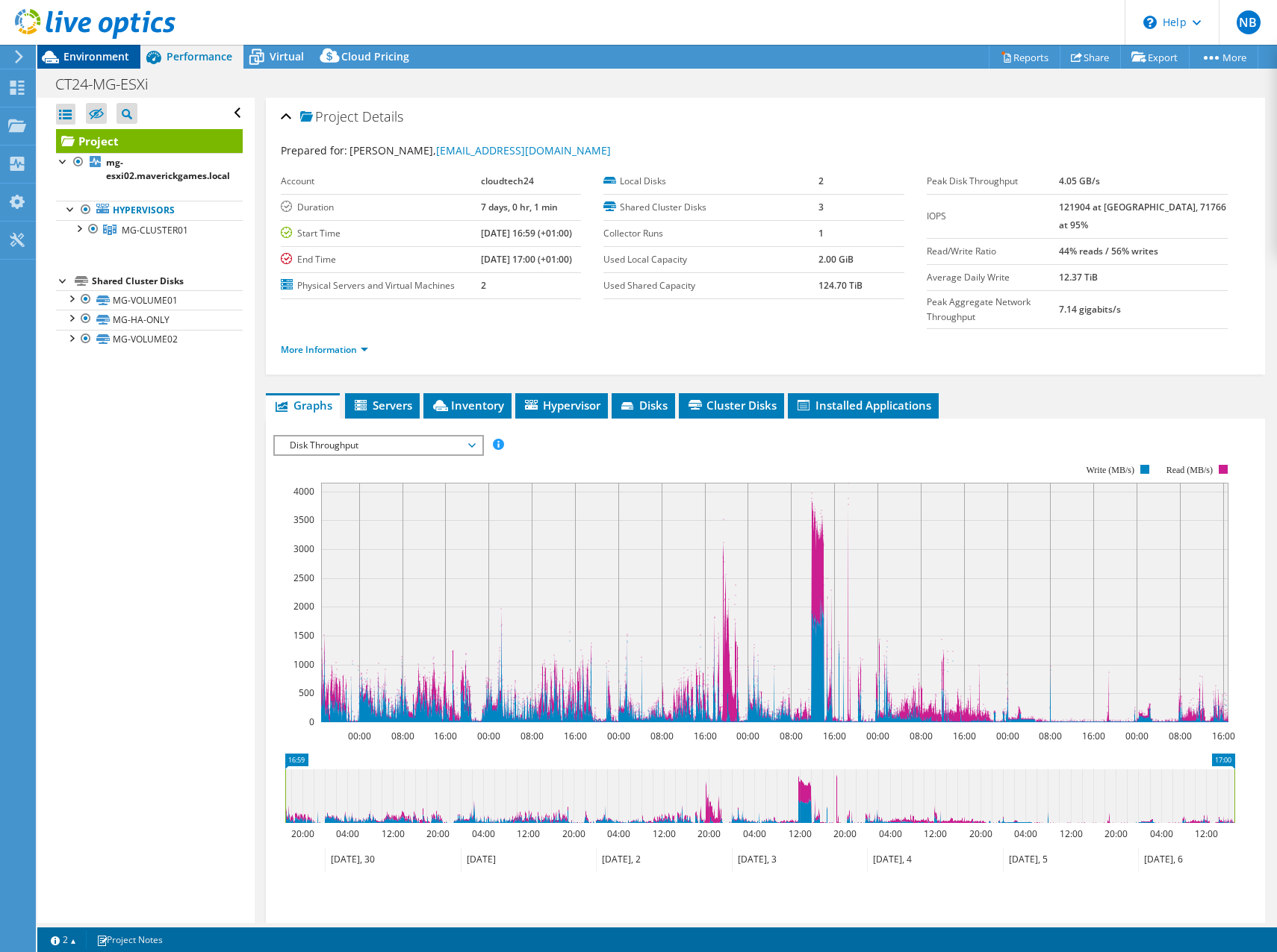
click at [93, 60] on span "Environment" at bounding box center [96, 56] width 66 height 15
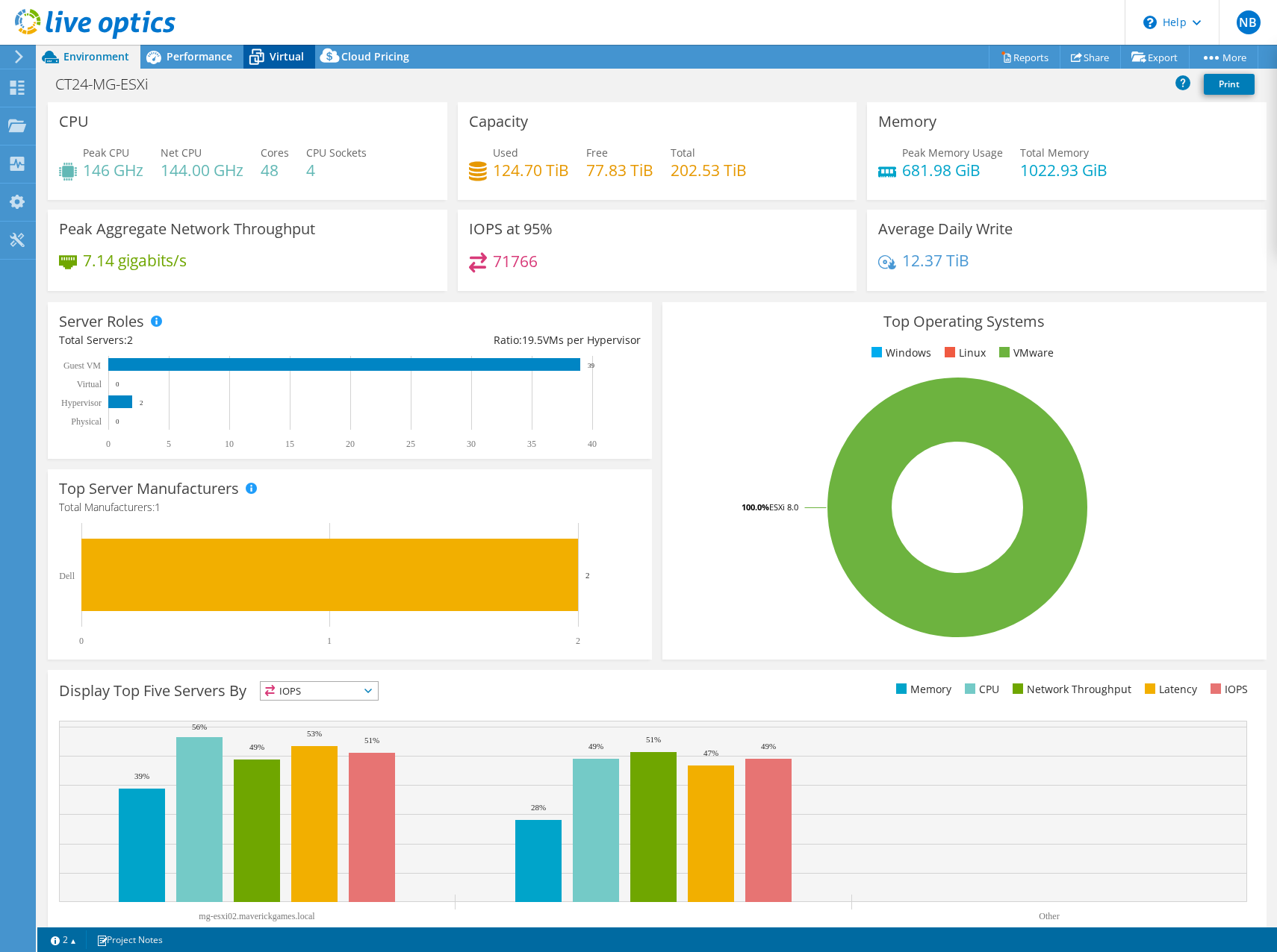
click at [263, 60] on icon at bounding box center [256, 57] width 26 height 26
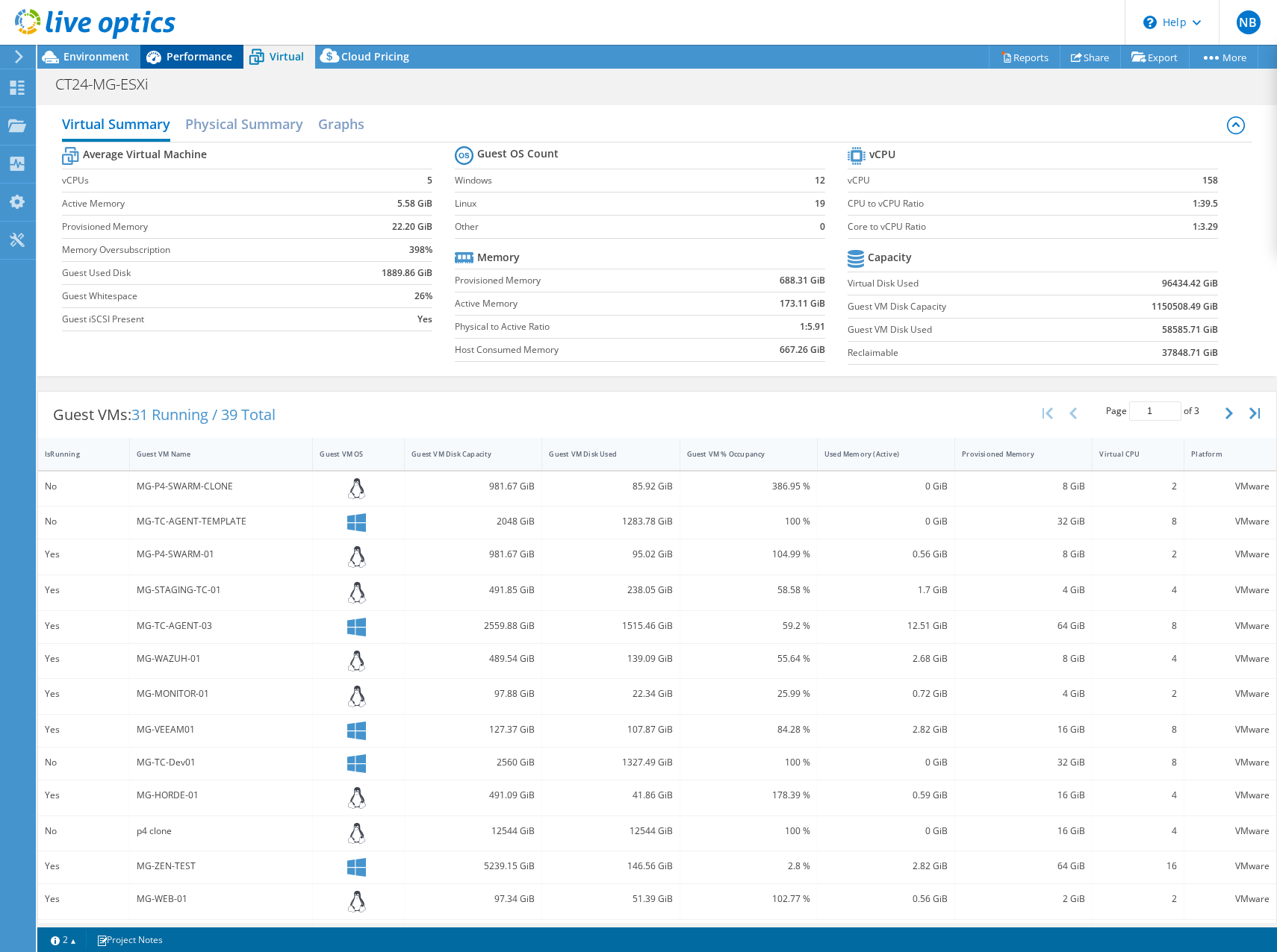
click at [204, 55] on span "Performance" at bounding box center [199, 56] width 66 height 15
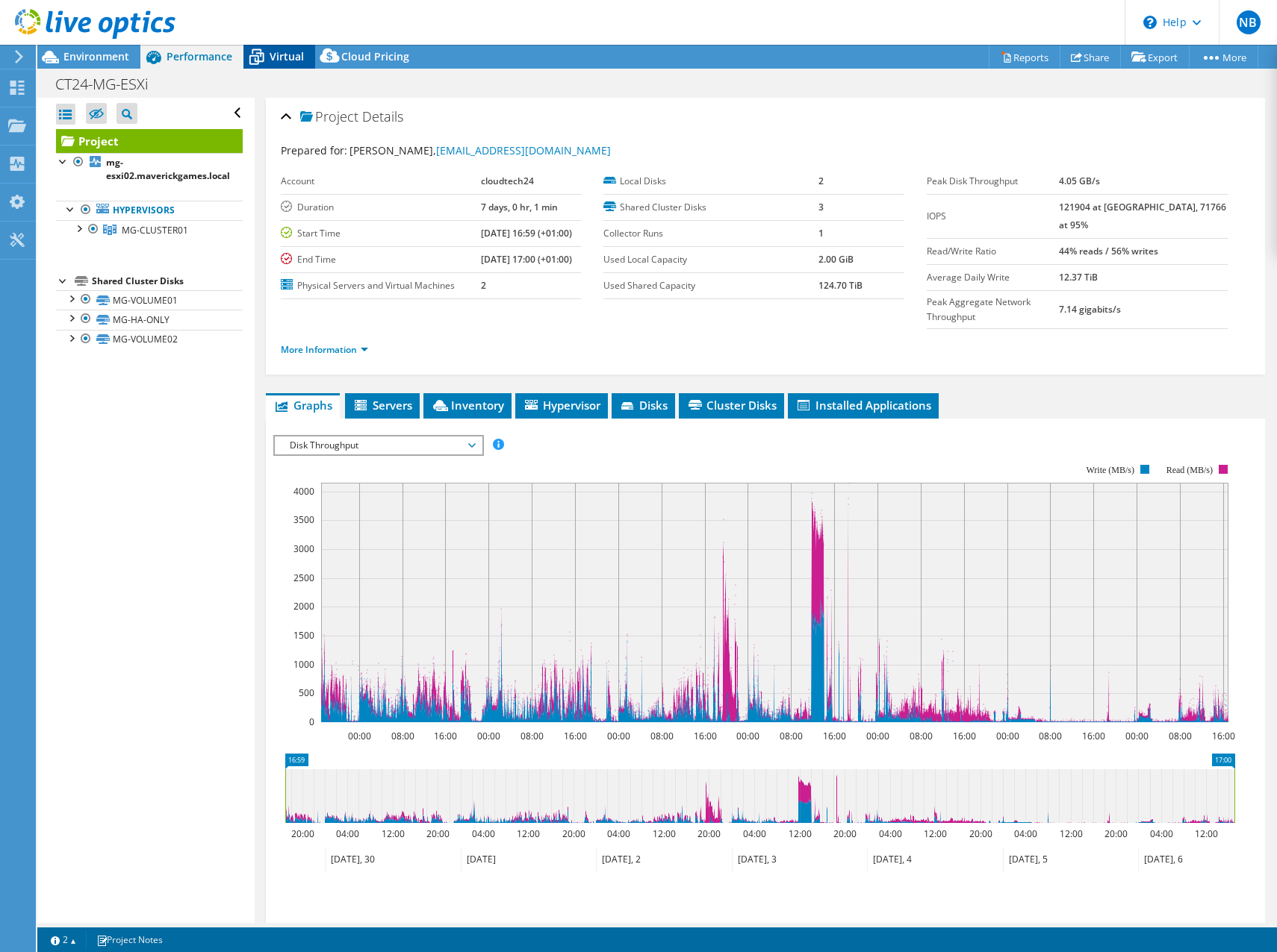
click at [289, 61] on span "Virtual" at bounding box center [286, 56] width 34 height 15
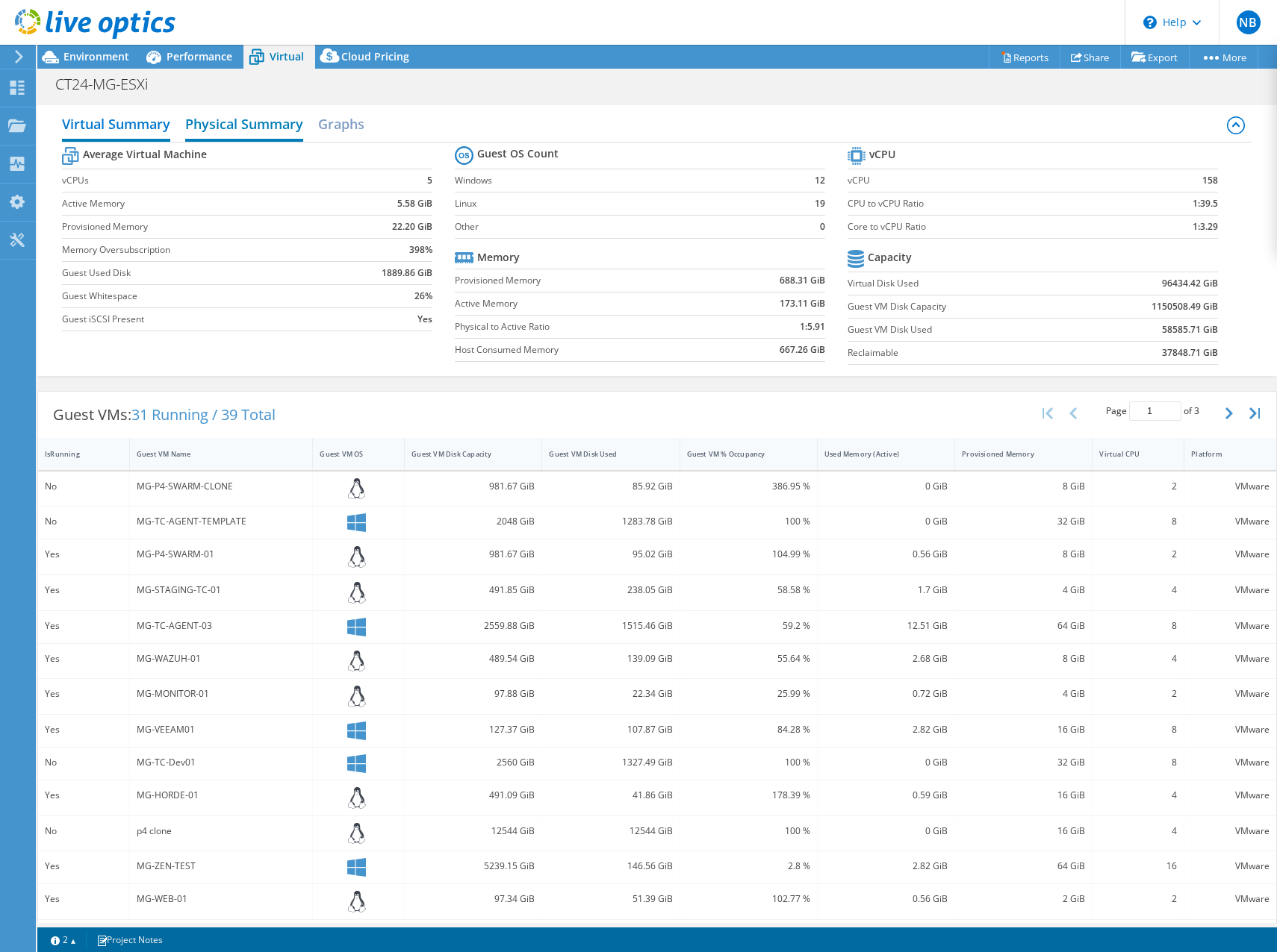
click at [217, 122] on h2 "Physical Summary" at bounding box center [244, 125] width 118 height 33
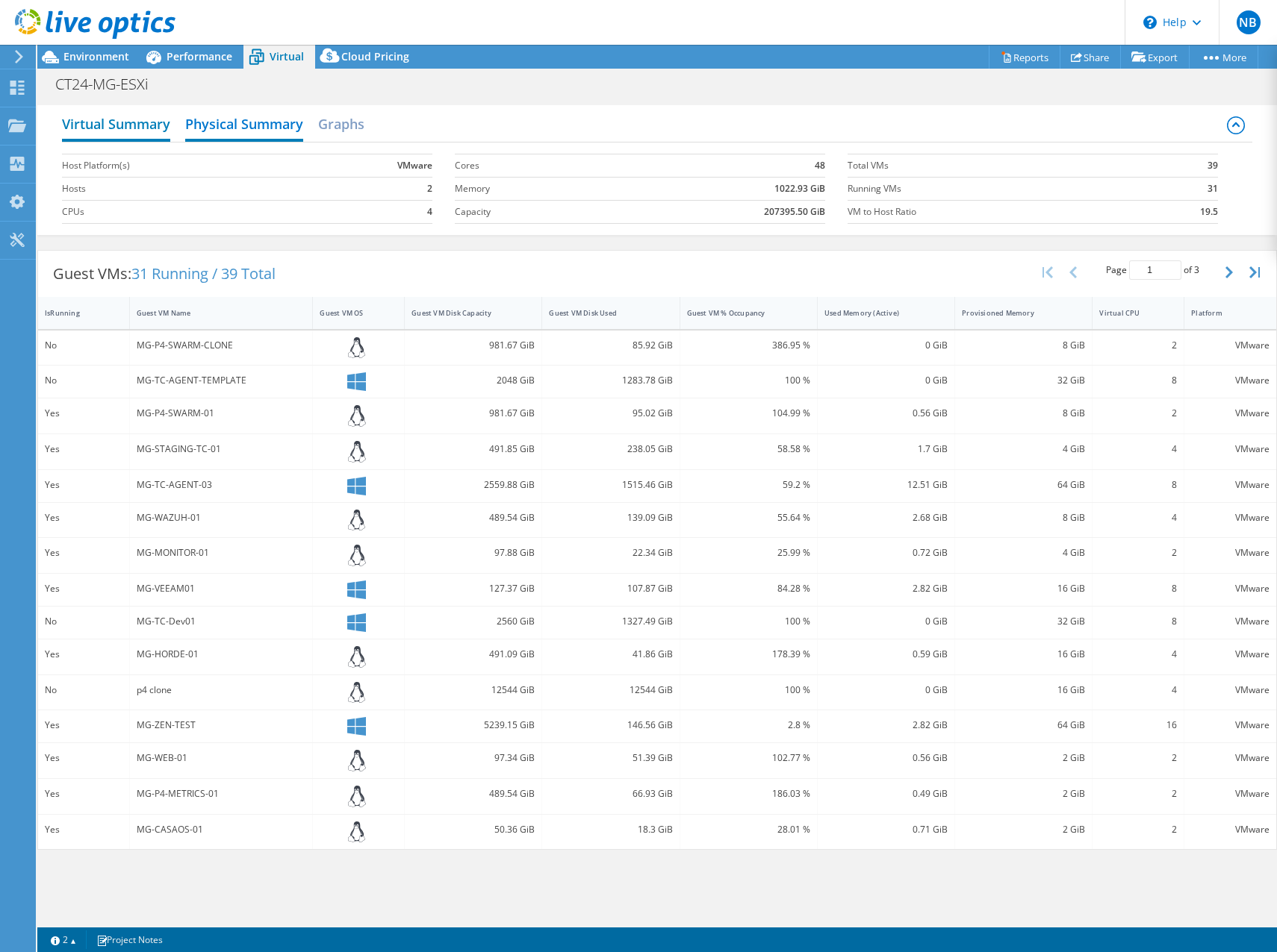
click at [131, 122] on h2 "Virtual Summary" at bounding box center [116, 125] width 108 height 33
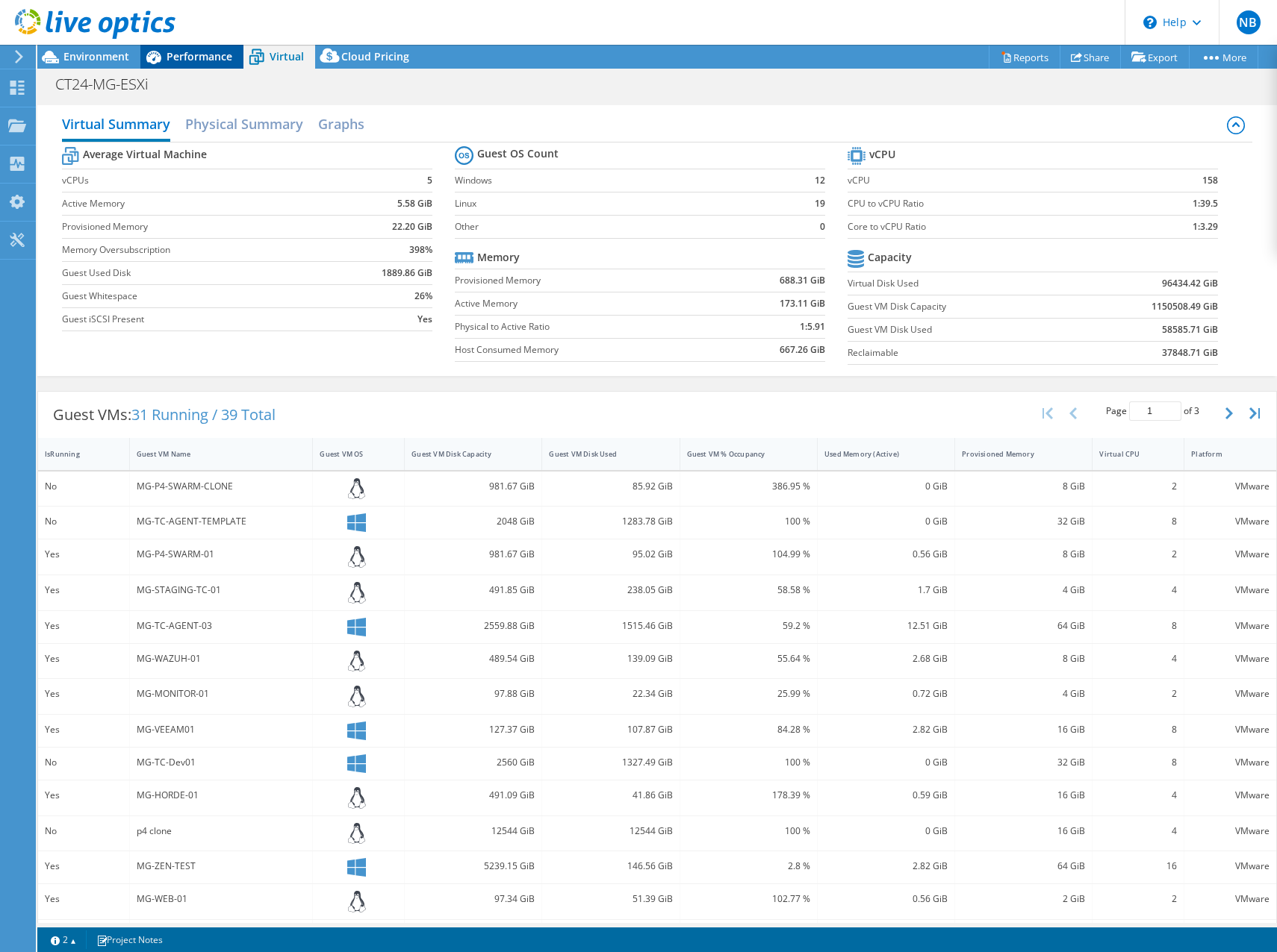
click at [195, 57] on span "Performance" at bounding box center [199, 56] width 66 height 15
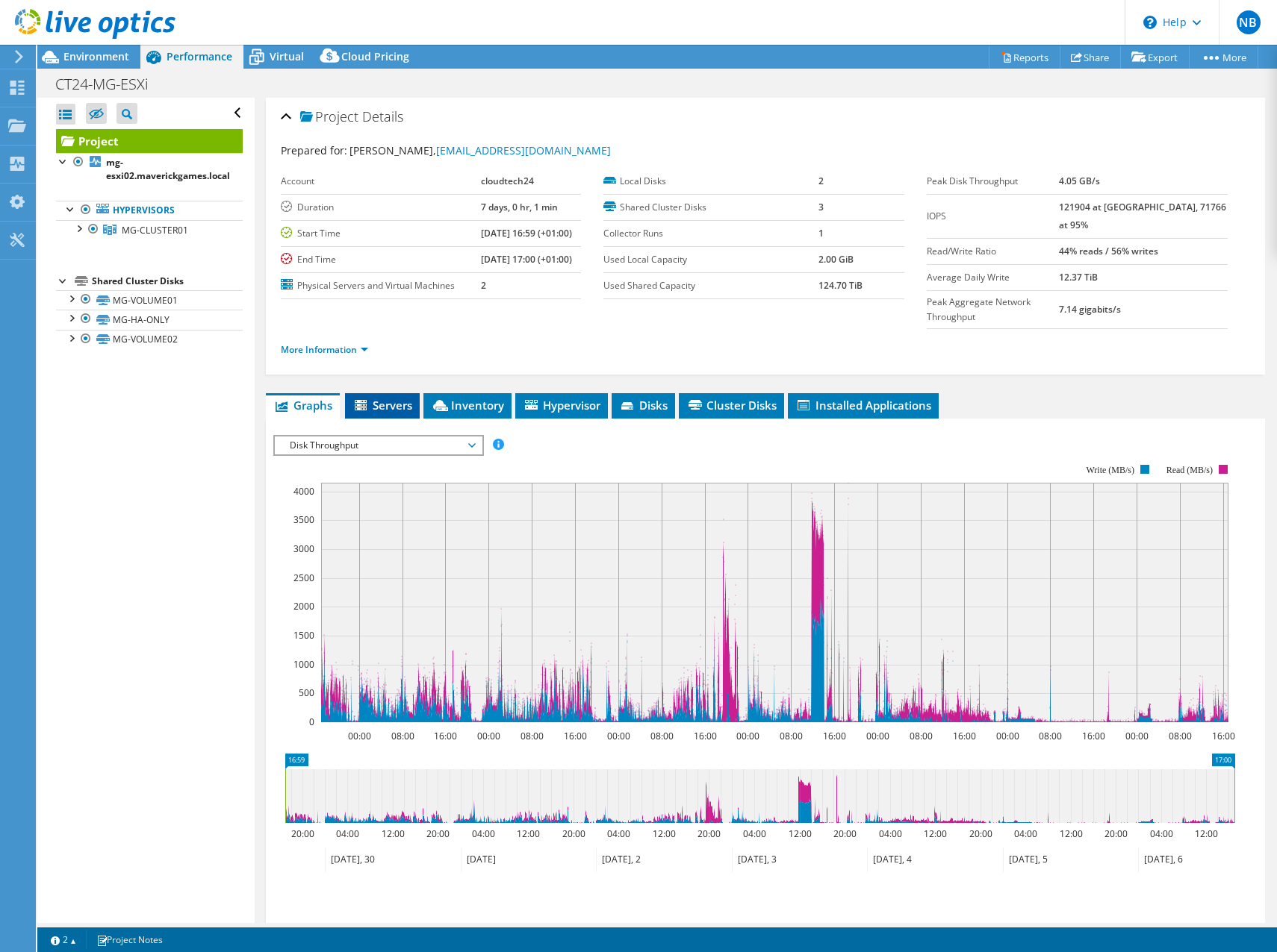
click at [379, 398] on span "Servers" at bounding box center [382, 406] width 60 height 15
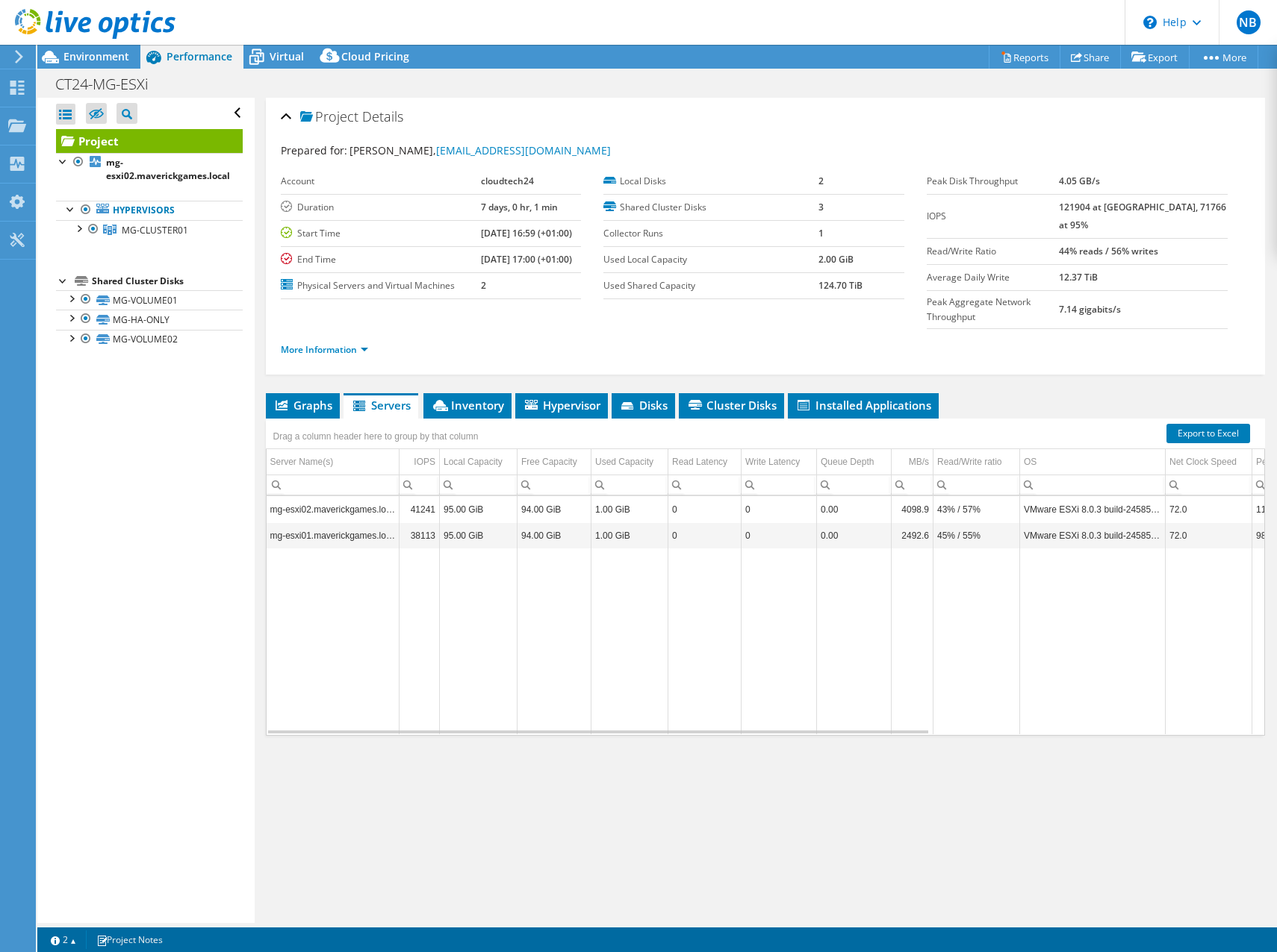
click at [328, 497] on td "mg-esxi02.maverickgames.local" at bounding box center [333, 510] width 133 height 26
drag, startPoint x: 830, startPoint y: 703, endPoint x: 374, endPoint y: 635, distance: 461.0
click at [335, 667] on body "NB End User [PERSON_NAME] [EMAIL_ADDRESS][DOMAIN_NAME] cloudtech24 My Profile L…" at bounding box center [638, 476] width 1277 height 952
